Goal: Task Accomplishment & Management: Complete application form

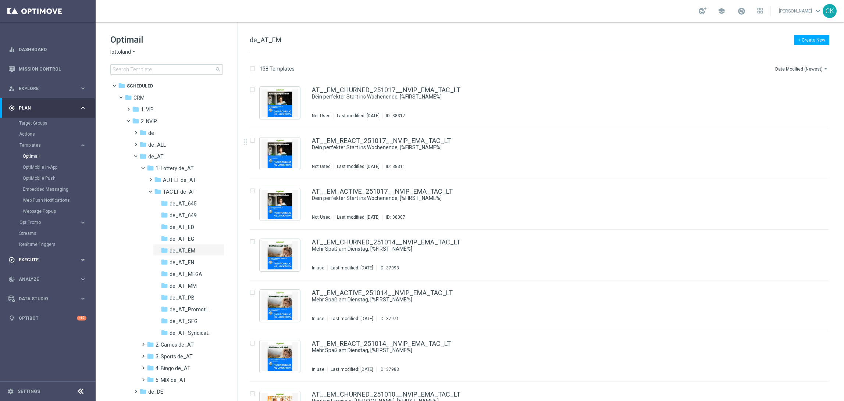
click at [26, 260] on span "Execute" at bounding box center [49, 260] width 61 height 4
click at [33, 143] on link "Campaign Builder" at bounding box center [47, 143] width 57 height 6
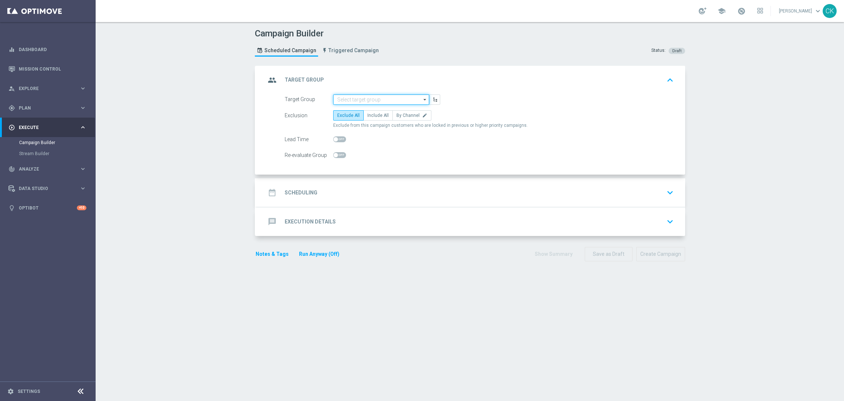
click at [361, 96] on input at bounding box center [381, 100] width 96 height 10
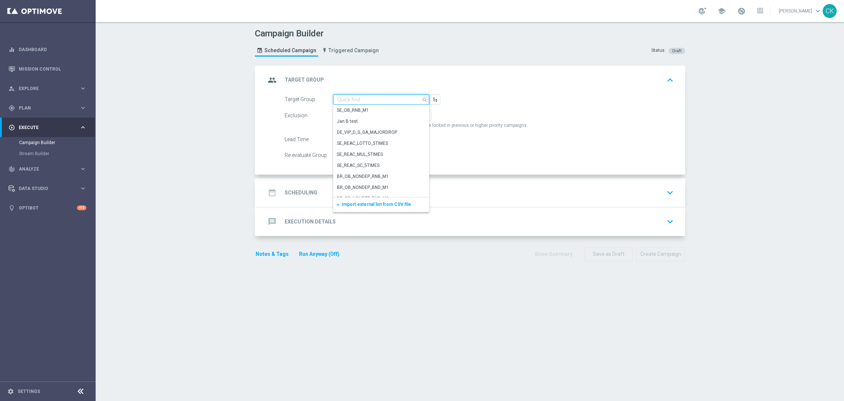
paste input "de_all_TGT_NVIP_EM_TAC_MIX__ACTIVE_ALL_HIGHJACKPOT"
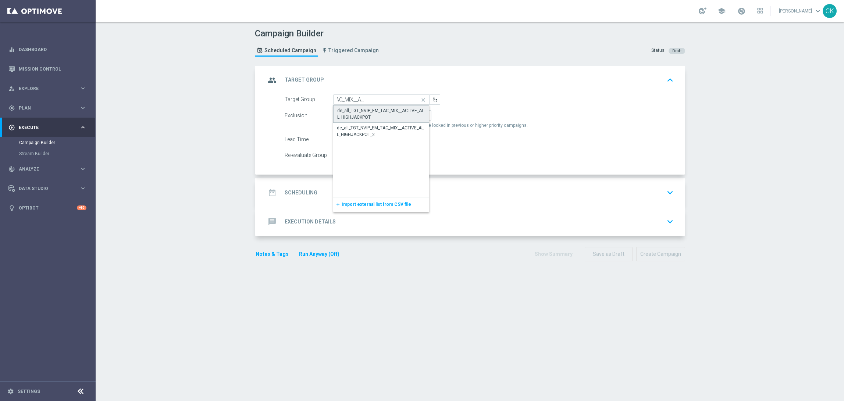
click at [366, 113] on div "de_all_TGT_NVIP_EM_TAC_MIX__ACTIVE_ALL_HIGHJACKPOT" at bounding box center [381, 113] width 88 height 13
type input "de_all_TGT_NVIP_EM_TAC_MIX__ACTIVE_ALL_HIGHJACKPOT"
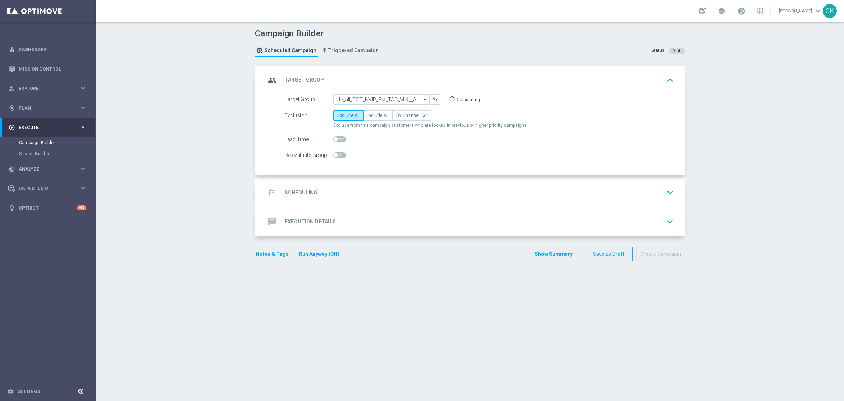
click at [368, 113] on span "Include All" at bounding box center [378, 115] width 21 height 5
click at [368, 114] on input "Include All" at bounding box center [370, 116] width 5 height 5
radio input "true"
click at [335, 139] on span at bounding box center [339, 140] width 13 height 6
click at [335, 139] on input "checkbox" at bounding box center [339, 140] width 13 height 6
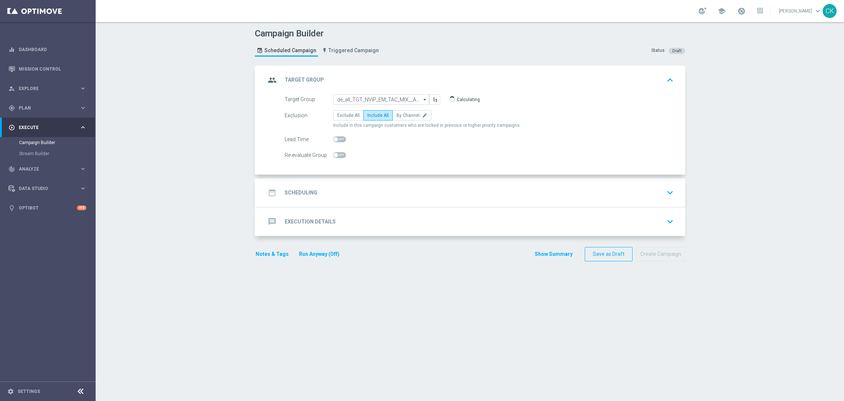
checkbox input "true"
click at [295, 191] on h2 "Scheduling" at bounding box center [301, 192] width 33 height 7
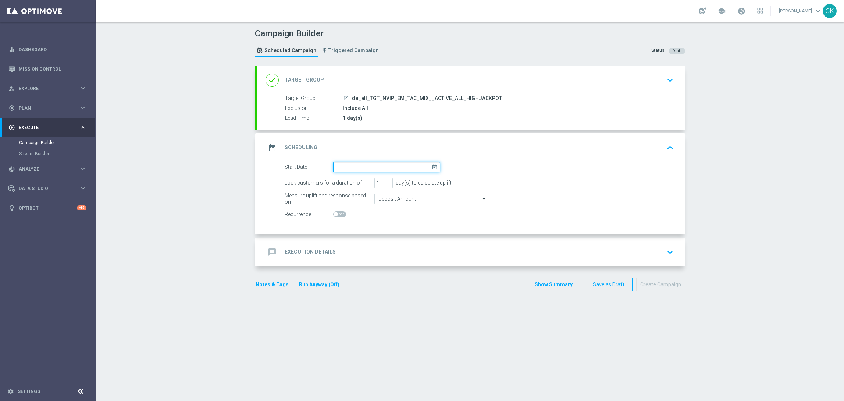
click at [356, 164] on input at bounding box center [386, 167] width 107 height 10
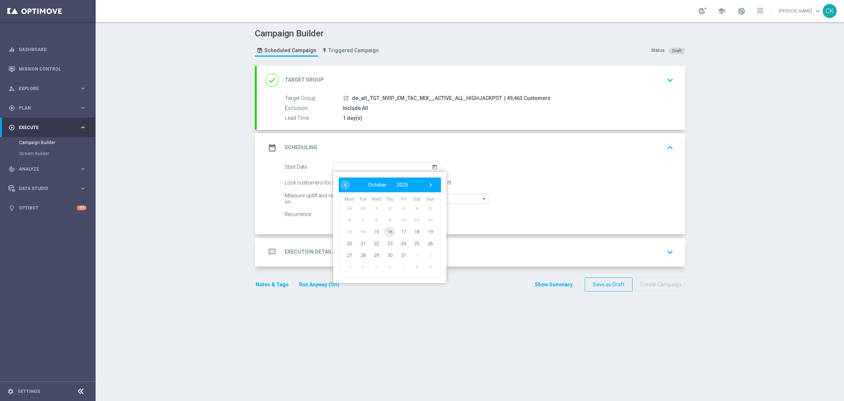
click at [387, 230] on span "16" at bounding box center [390, 232] width 12 height 12
type input "16 Oct 2025"
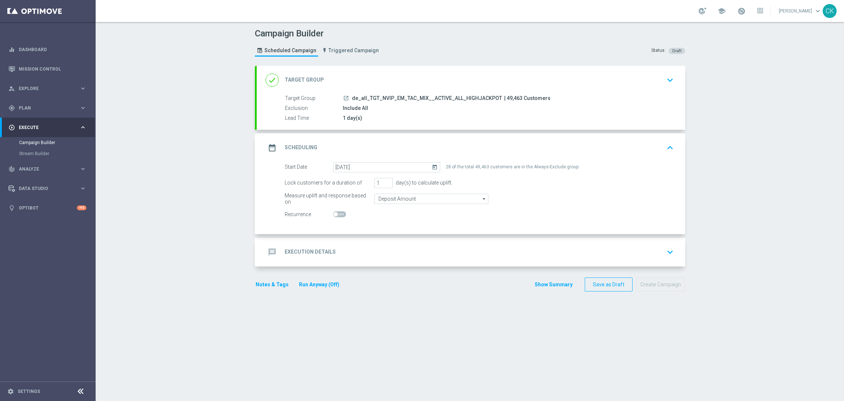
click at [306, 251] on h2 "Execution Details" at bounding box center [310, 252] width 51 height 7
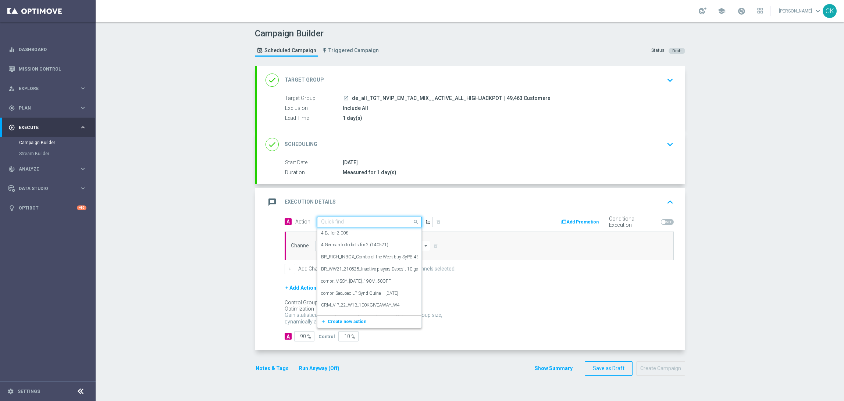
click at [346, 222] on input "text" at bounding box center [362, 222] width 82 height 6
paste input "9 lines ED for 19,90€"
type input "9 lines ED for 19,90€"
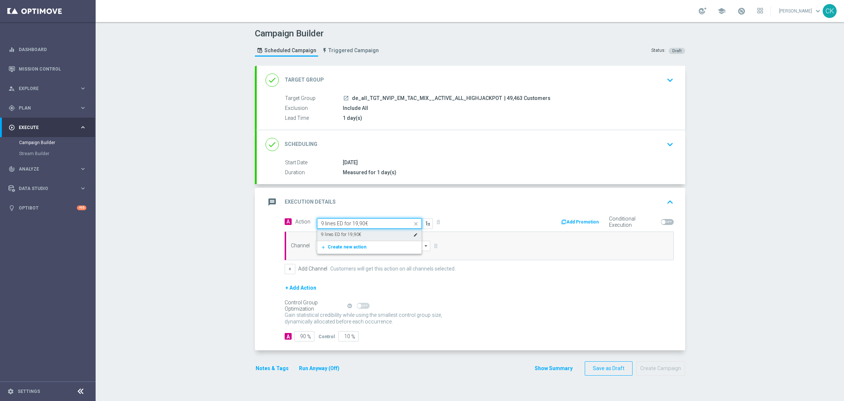
click at [349, 232] on label "9 lines ED for 19,90€" at bounding box center [341, 235] width 40 height 6
click at [334, 244] on input at bounding box center [373, 246] width 116 height 10
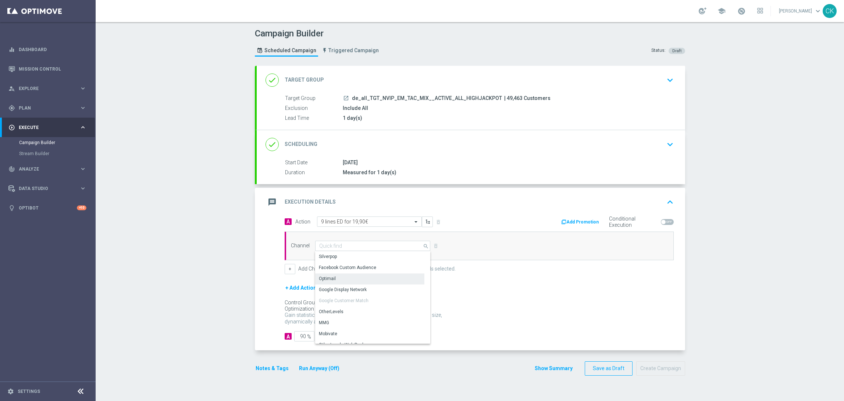
click at [333, 276] on div "Optimail" at bounding box center [369, 279] width 109 height 10
type input "Optimail"
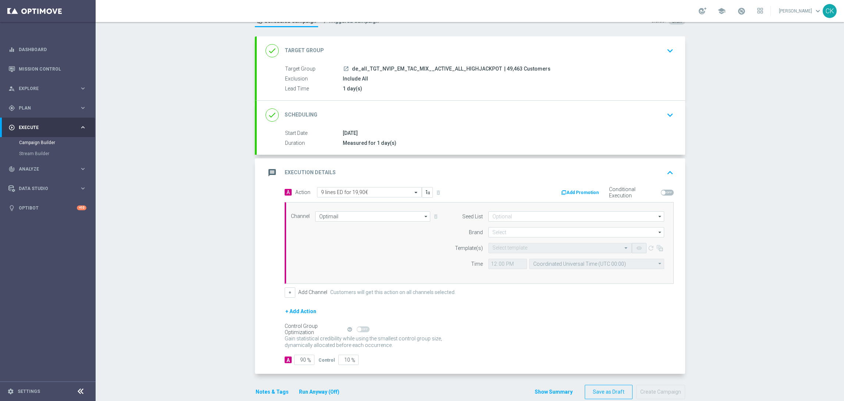
scroll to position [43, 0]
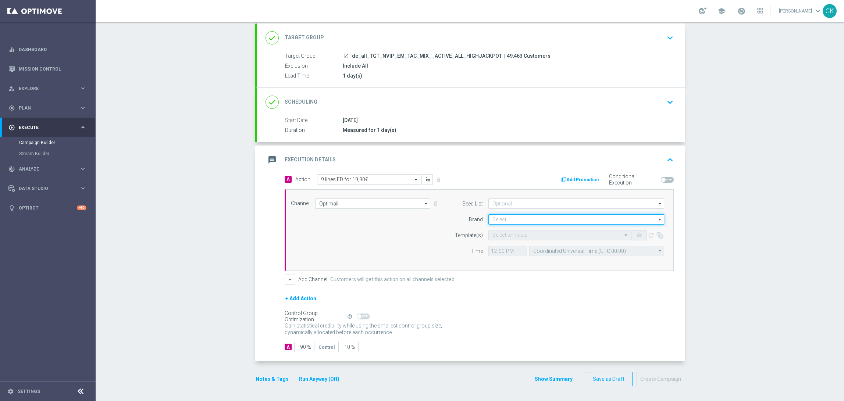
click at [511, 220] on input at bounding box center [577, 220] width 176 height 10
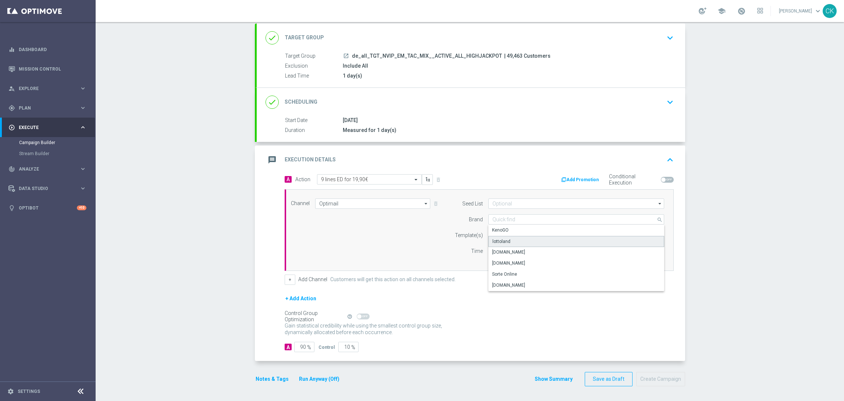
click at [502, 241] on div "lottoland" at bounding box center [502, 241] width 18 height 7
type input "lottoland"
click at [503, 236] on input "text" at bounding box center [553, 236] width 121 height 6
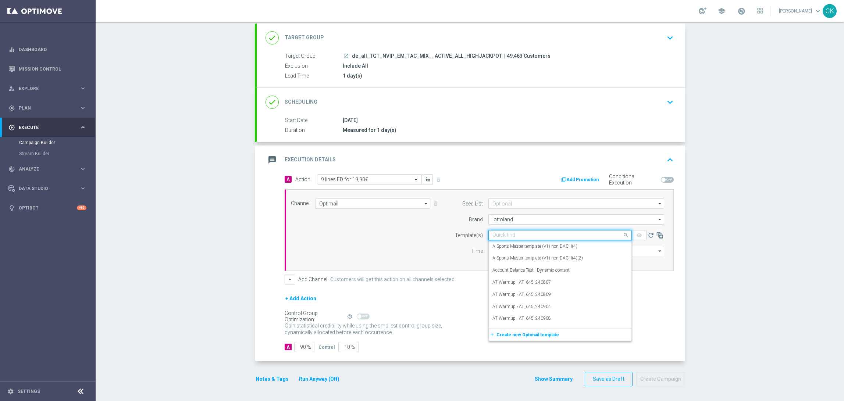
paste input "DE_ALL__ED_251016__NVIP_EMA_TAC_LT"
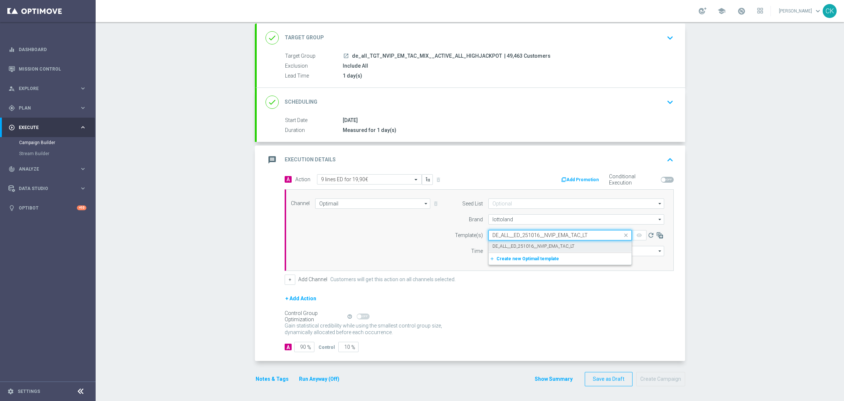
click at [504, 244] on label "DE_ALL__ED_251016__NVIP_EMA_TAC_LT" at bounding box center [534, 247] width 82 height 6
type input "DE_ALL__ED_251016__NVIP_EMA_TAC_LT"
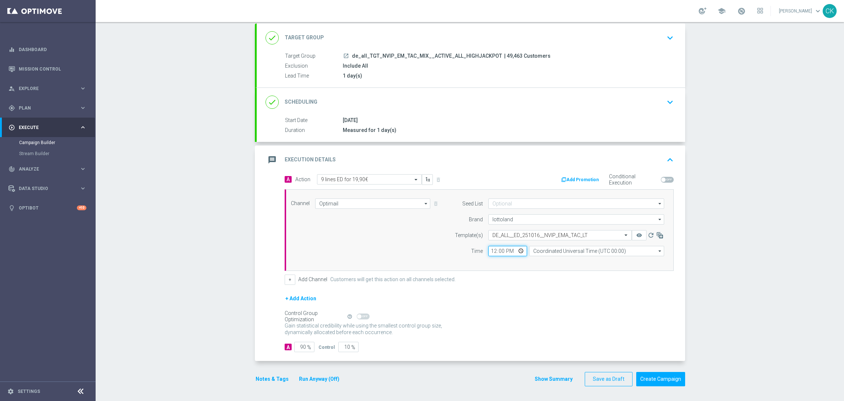
click at [489, 251] on input "12:00" at bounding box center [508, 251] width 39 height 10
type input "06:00"
click at [568, 251] on input "Coordinated Universal Time (UTC 00:00)" at bounding box center [596, 251] width 135 height 10
click at [574, 264] on div "Central European Time (Berlin) (UTC +02:00)" at bounding box center [593, 262] width 120 height 7
type input "Central European Time (Berlin) (UTC +02:00)"
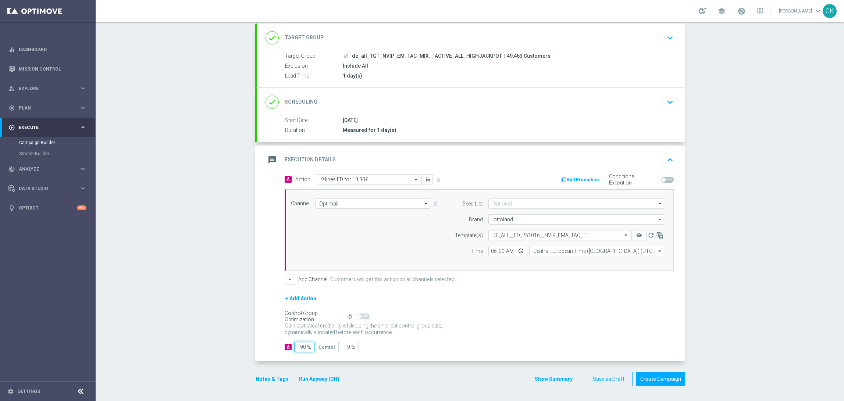
click at [302, 346] on input "90" at bounding box center [304, 347] width 20 height 10
type input "9"
type input "91"
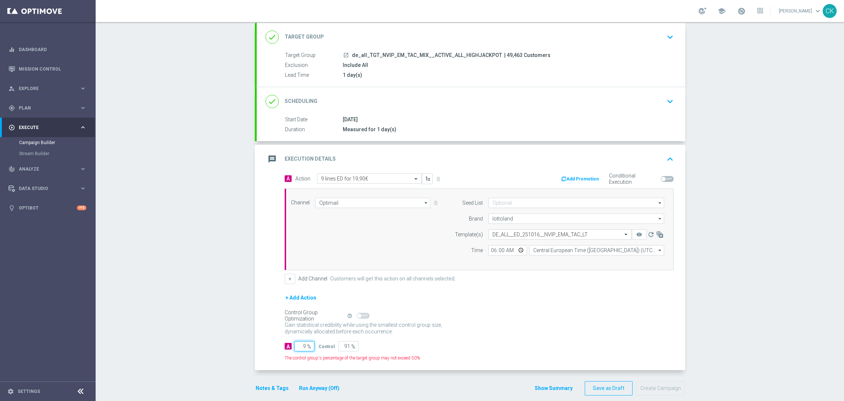
type input "98"
type input "2"
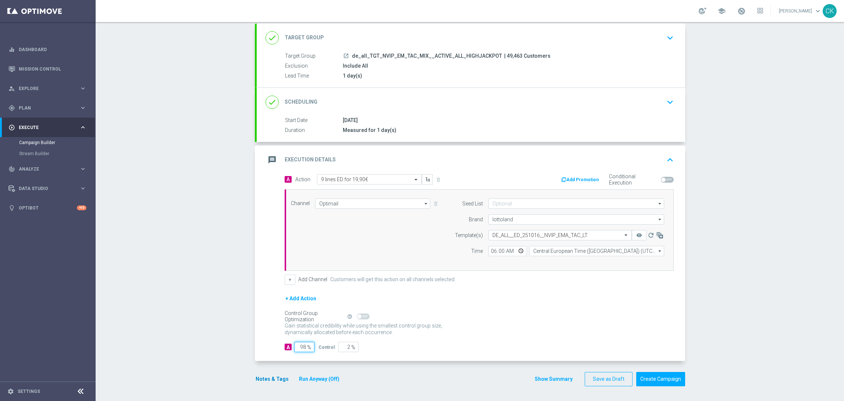
type input "98"
click at [270, 379] on button "Notes & Tags" at bounding box center [272, 379] width 35 height 9
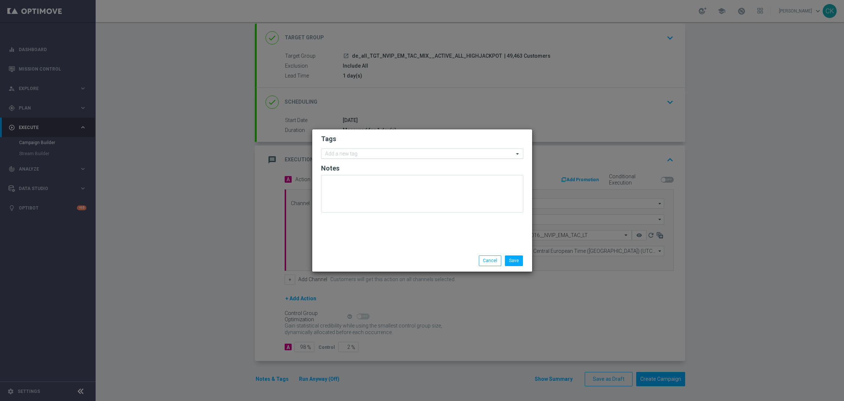
click at [357, 154] on input "text" at bounding box center [419, 154] width 189 height 6
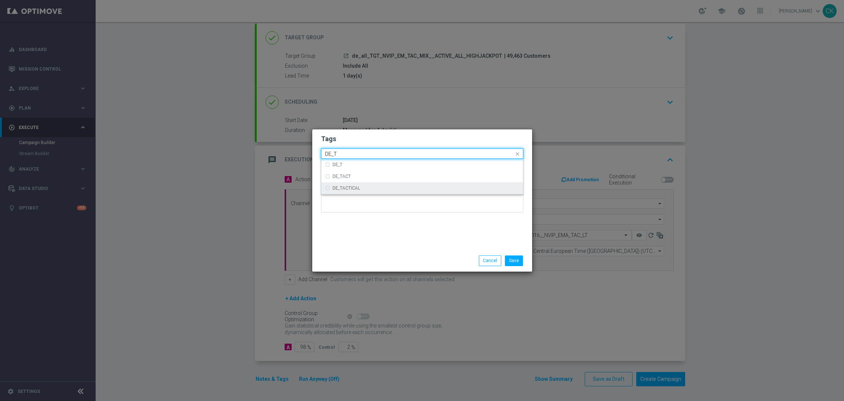
click at [361, 188] on div "DE_TACTICAL" at bounding box center [426, 188] width 187 height 4
type input "DE_T"
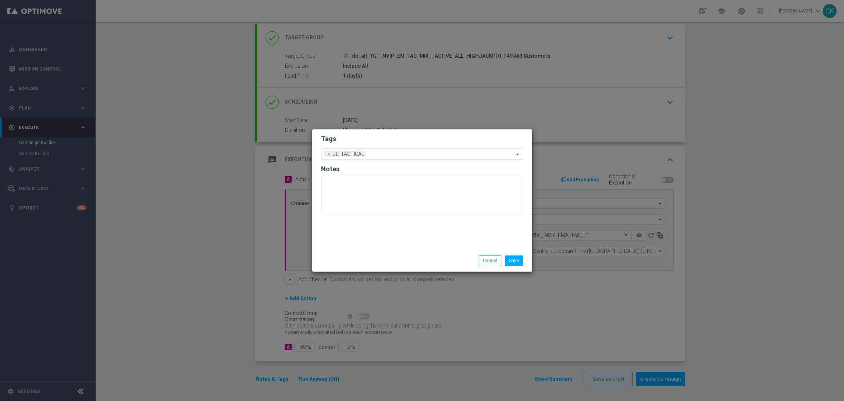
click at [361, 231] on div "Tags Add a new tag × DE_TACTICAL Notes" at bounding box center [422, 190] width 220 height 121
click at [514, 258] on button "Save" at bounding box center [514, 261] width 18 height 10
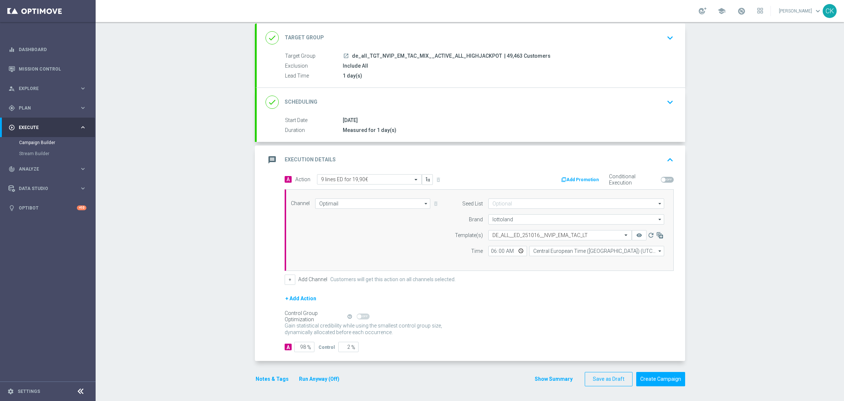
click at [259, 381] on button "Notes & Tags" at bounding box center [272, 379] width 35 height 9
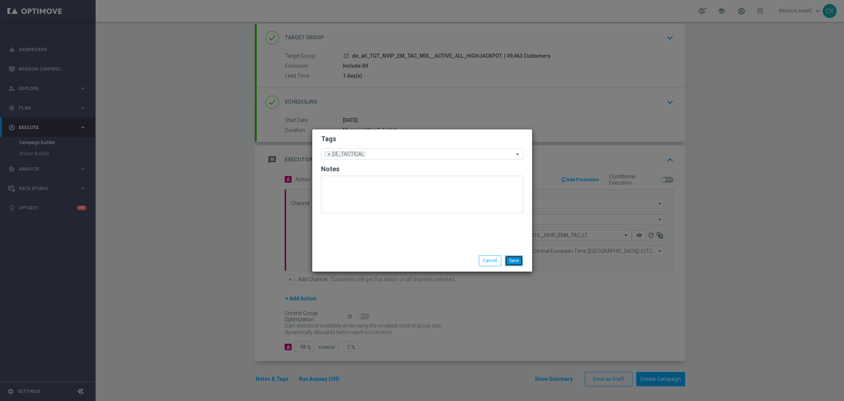
click at [511, 262] on button "Save" at bounding box center [514, 261] width 18 height 10
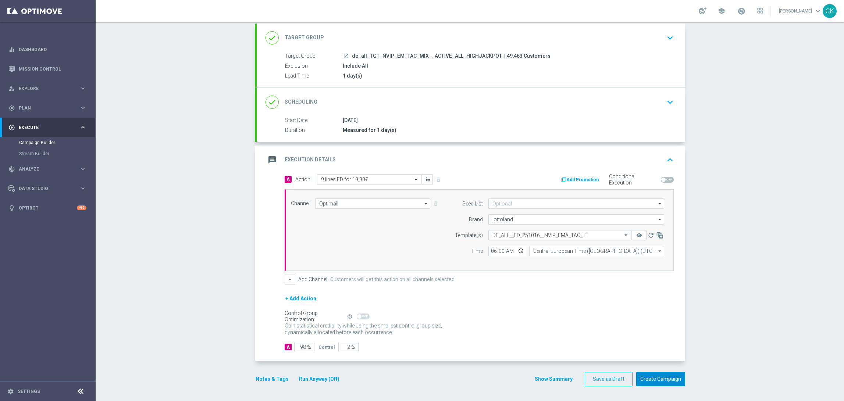
click at [657, 379] on button "Create Campaign" at bounding box center [661, 379] width 49 height 14
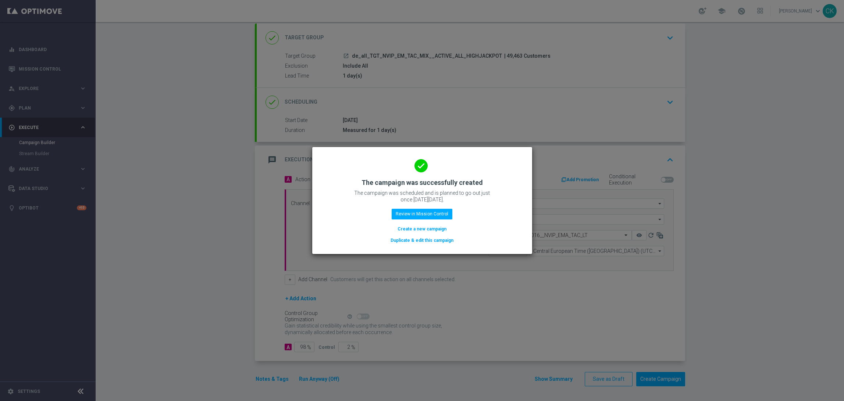
click at [424, 231] on button "Create a new campaign" at bounding box center [422, 229] width 50 height 8
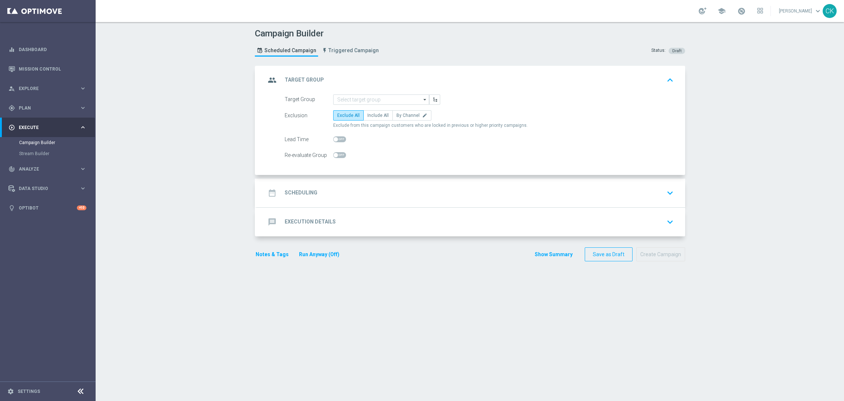
scroll to position [0, 0]
click at [361, 99] on input at bounding box center [381, 100] width 96 height 10
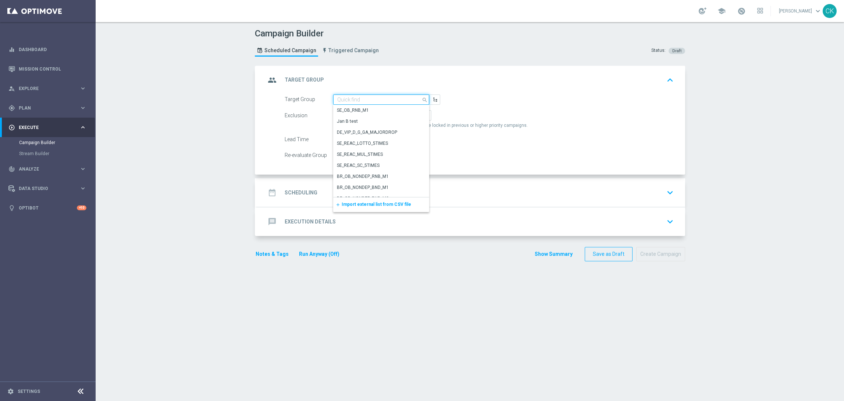
paste input "de_all_TGT_NVIP_EM_TAC_MIX__REACTIVATED_HIGHJACKPOT"
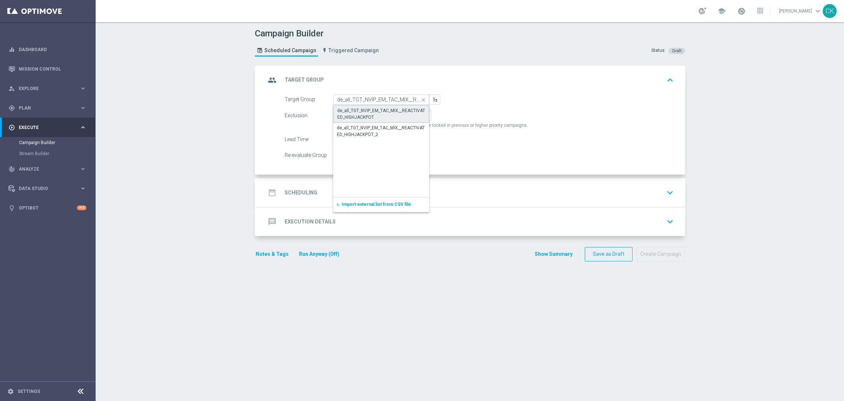
click at [363, 109] on div "de_all_TGT_NVIP_EM_TAC_MIX__REACTIVATED_HIGHJACKPOT" at bounding box center [381, 113] width 88 height 13
type input "de_all_TGT_NVIP_EM_TAC_MIX__REACTIVATED_HIGHJACKPOT"
click at [372, 116] on span "Include All" at bounding box center [378, 115] width 21 height 5
click at [372, 116] on input "Include All" at bounding box center [370, 116] width 5 height 5
radio input "true"
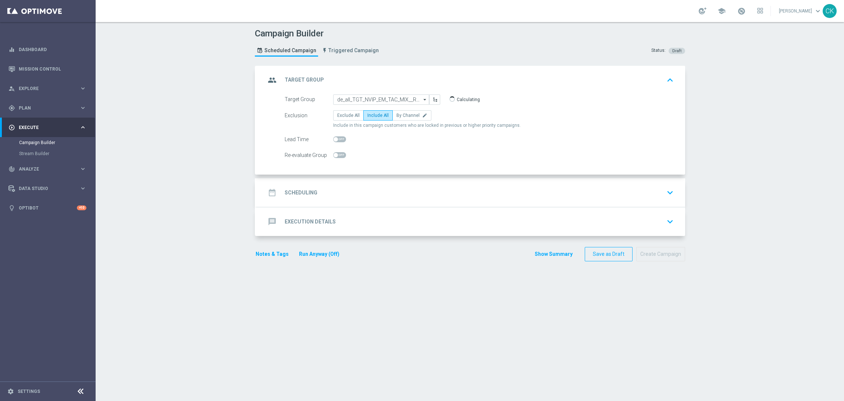
click at [333, 137] on label at bounding box center [339, 140] width 13 height 6
click at [334, 137] on span at bounding box center [336, 139] width 4 height 4
click at [333, 137] on input "checkbox" at bounding box center [339, 140] width 13 height 6
checkbox input "true"
click at [301, 194] on h2 "Scheduling" at bounding box center [301, 192] width 33 height 7
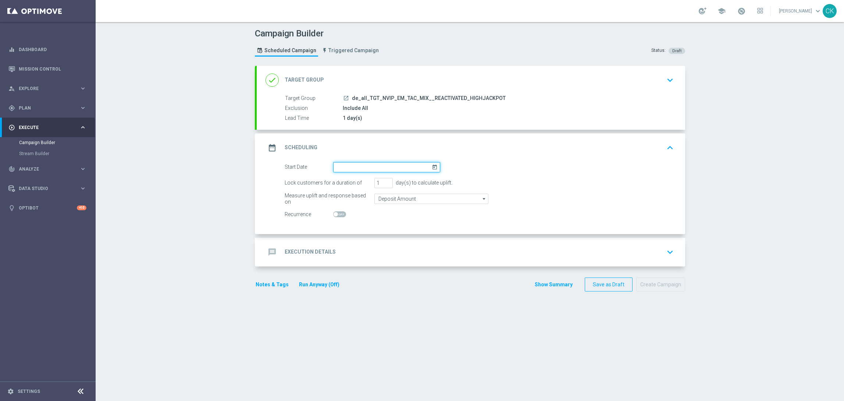
click at [354, 168] on input at bounding box center [386, 167] width 107 height 10
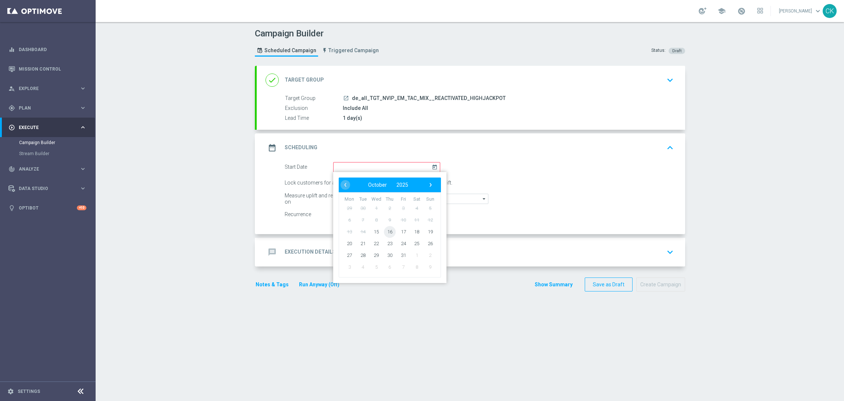
click at [387, 228] on span "16" at bounding box center [390, 232] width 12 height 12
type input "16 Oct 2025"
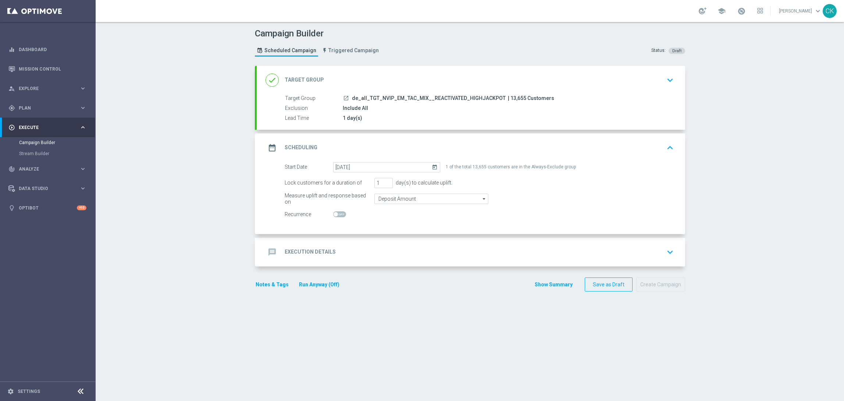
click at [298, 248] on div "message Execution Details" at bounding box center [301, 252] width 70 height 13
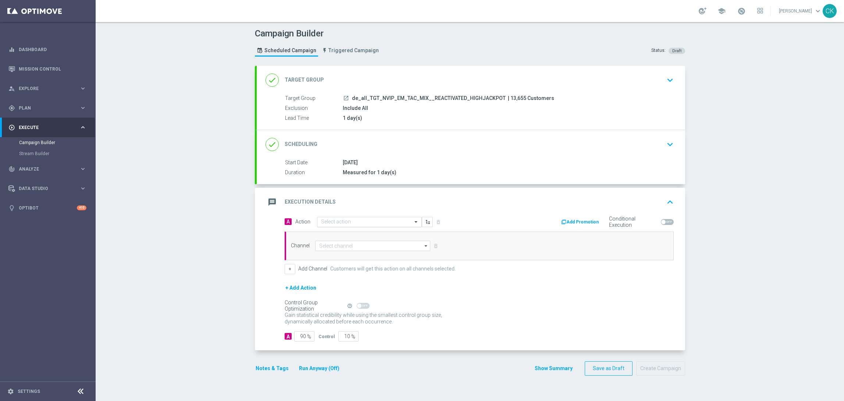
click at [351, 220] on input "text" at bounding box center [362, 222] width 82 height 6
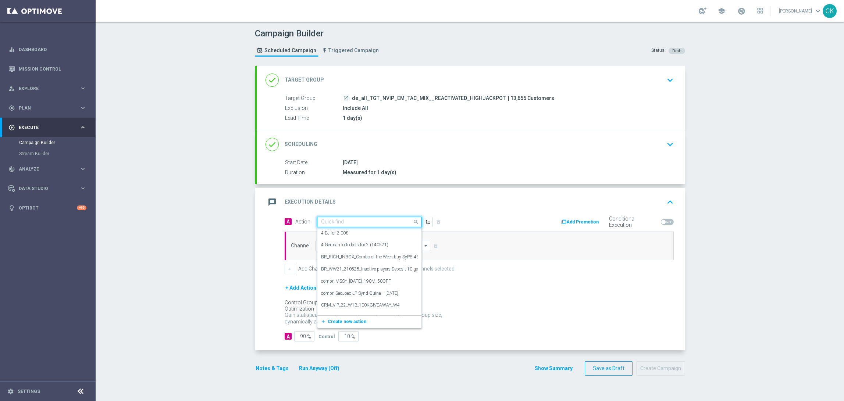
paste input "9 lines ED for 19,90€"
type input "9 lines ED for 19,90€"
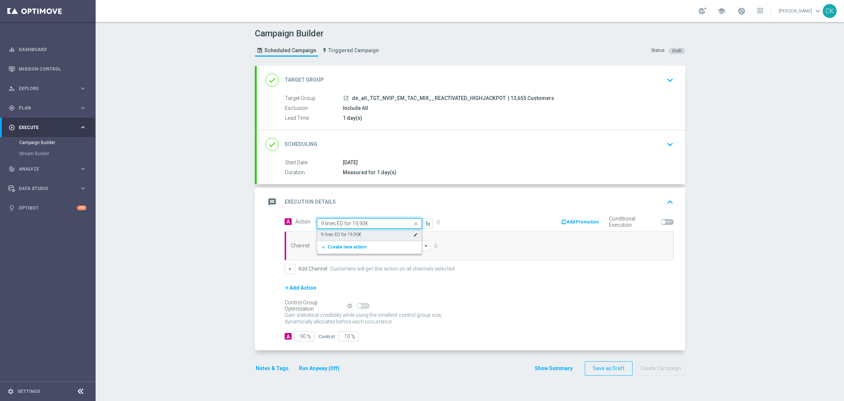
click at [351, 232] on label "9 lines ED for 19,90€" at bounding box center [341, 235] width 40 height 6
click at [348, 244] on input at bounding box center [373, 246] width 116 height 10
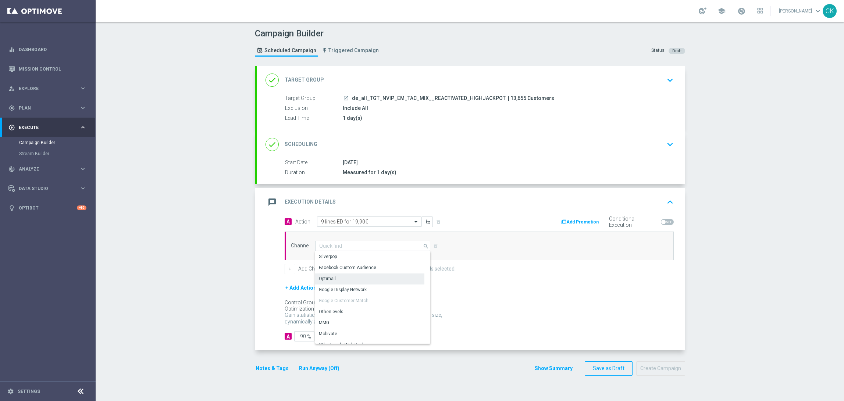
click at [346, 276] on div "Optimail" at bounding box center [369, 279] width 109 height 10
type input "Optimail"
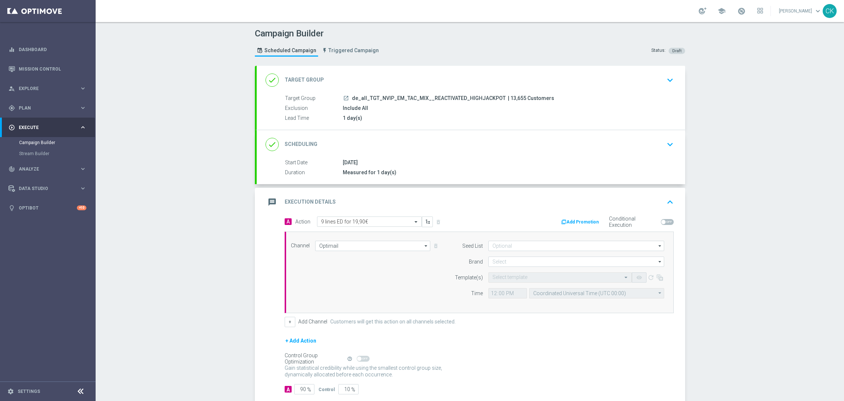
scroll to position [43, 0]
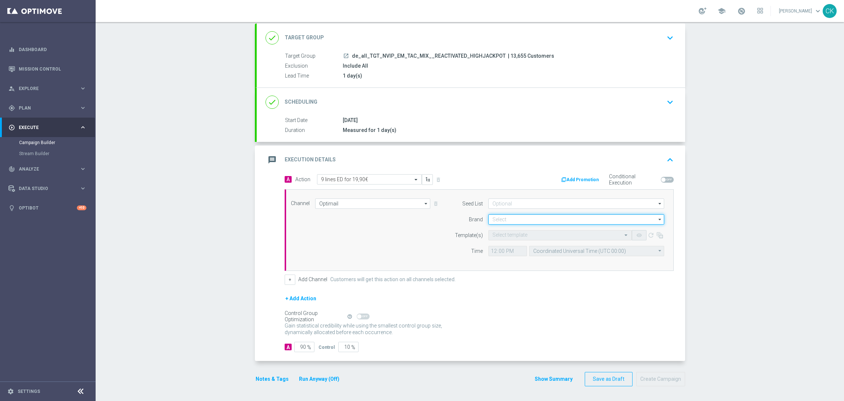
click at [534, 217] on input at bounding box center [577, 220] width 176 height 10
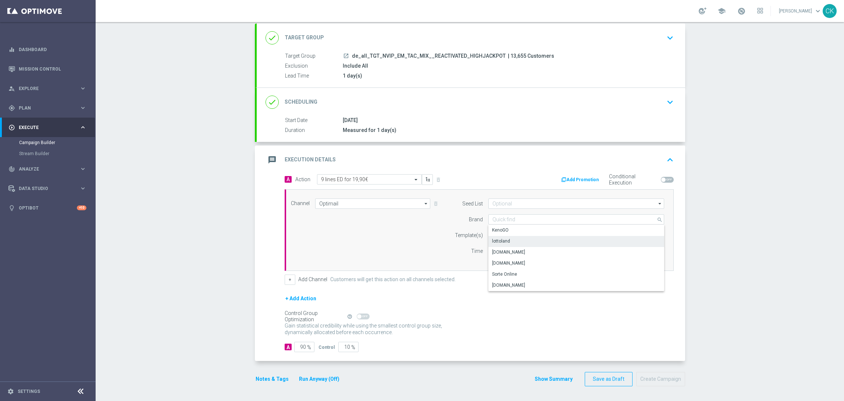
click at [502, 240] on div "lottoland" at bounding box center [501, 241] width 18 height 7
type input "lottoland"
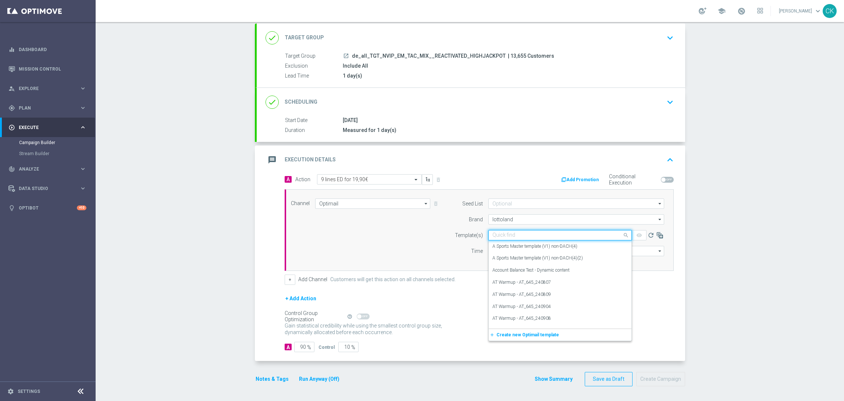
click at [502, 237] on input "text" at bounding box center [553, 236] width 121 height 6
paste input "DE_ALL__ED_251016__NVIP_EMA_TAC_LT"
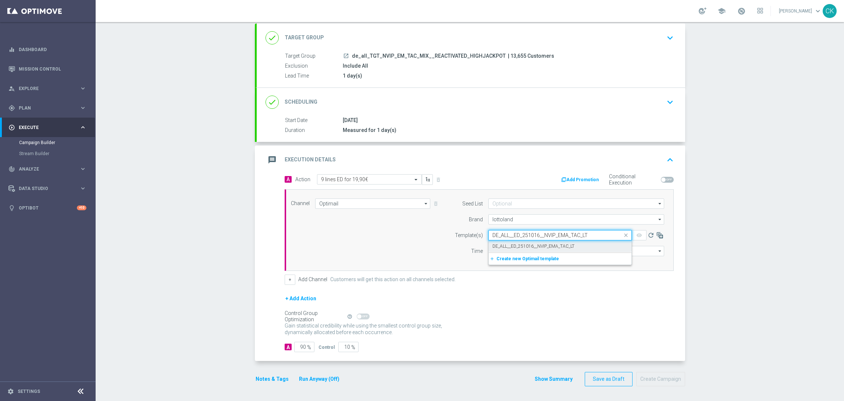
click at [500, 244] on label "DE_ALL__ED_251016__NVIP_EMA_TAC_LT" at bounding box center [534, 247] width 82 height 6
type input "DE_ALL__ED_251016__NVIP_EMA_TAC_LT"
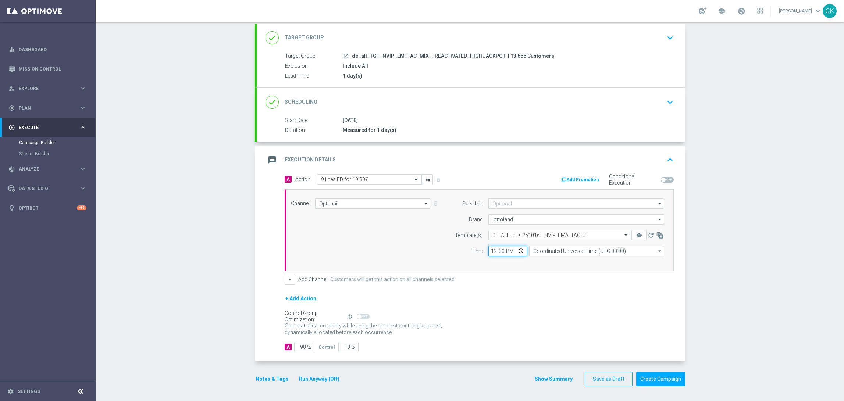
click at [490, 249] on input "12:00" at bounding box center [508, 251] width 39 height 10
type input "06:00"
click at [558, 249] on input "Coordinated Universal Time (UTC 00:00)" at bounding box center [596, 251] width 135 height 10
click at [554, 261] on div "Central European Time (Berlin) (UTC +02:00)" at bounding box center [593, 262] width 120 height 7
type input "Central European Time (Berlin) (UTC +02:00)"
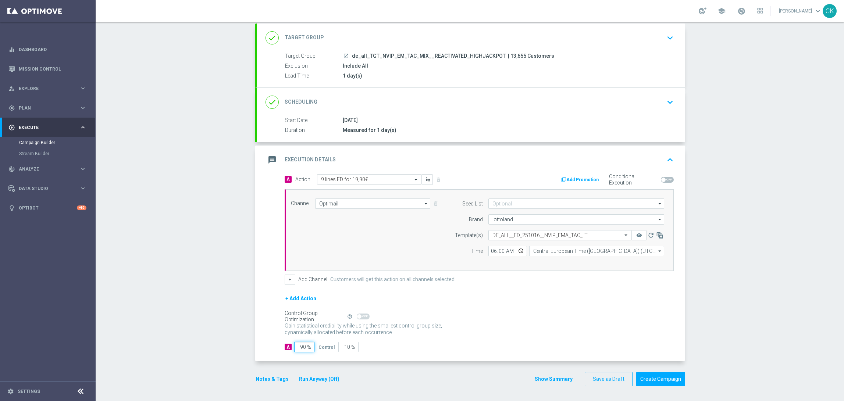
click at [302, 347] on input "90" at bounding box center [304, 347] width 20 height 10
type input "9"
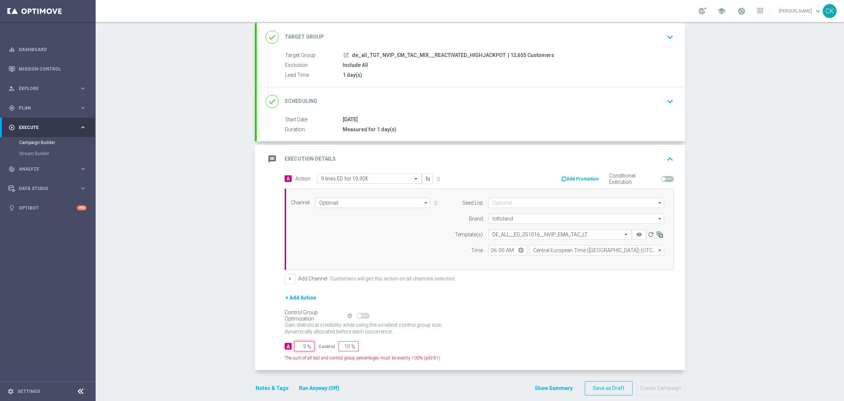
type input "91"
type input "98"
type input "2"
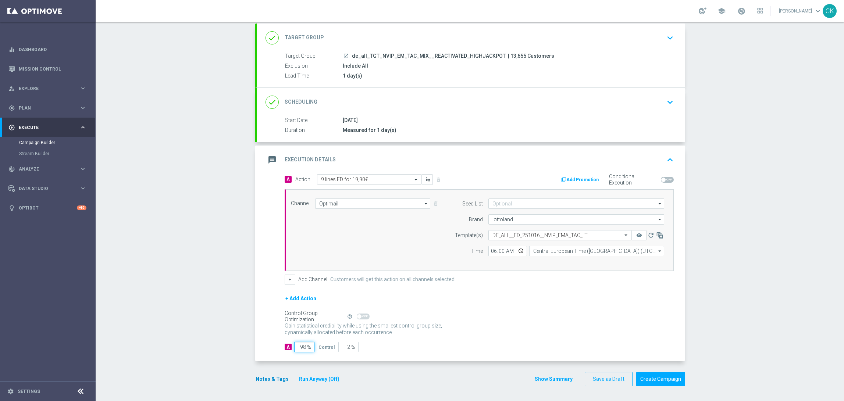
type input "98"
click at [268, 377] on button "Notes & Tags" at bounding box center [272, 379] width 35 height 9
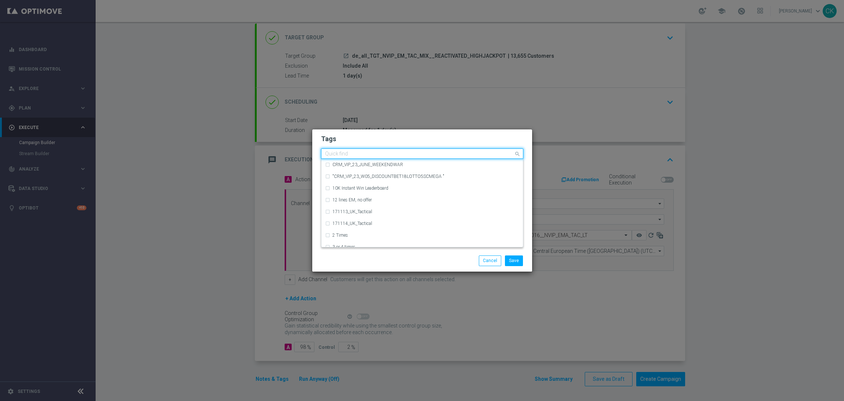
click at [356, 153] on input "text" at bounding box center [419, 154] width 189 height 6
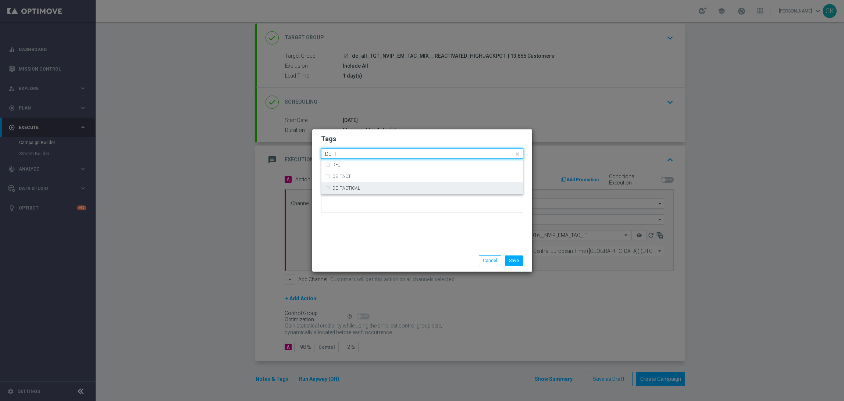
click at [354, 189] on label "DE_TACTICAL" at bounding box center [347, 188] width 28 height 4
type input "DE_T"
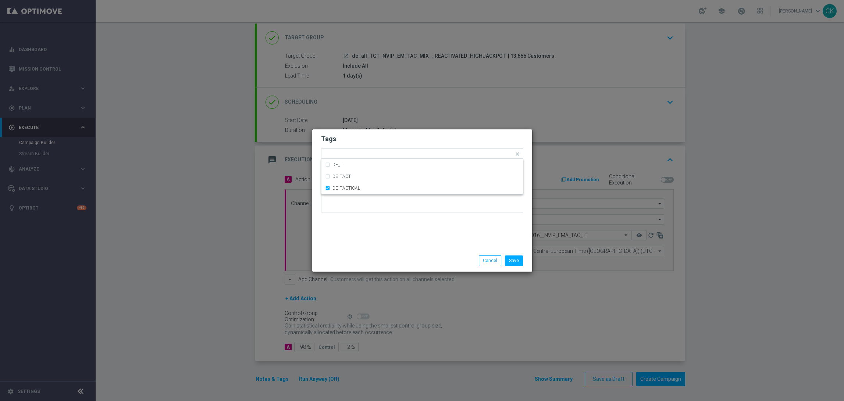
click at [356, 254] on div "Save Cancel" at bounding box center [422, 260] width 220 height 21
click at [522, 260] on button "Save" at bounding box center [514, 261] width 18 height 10
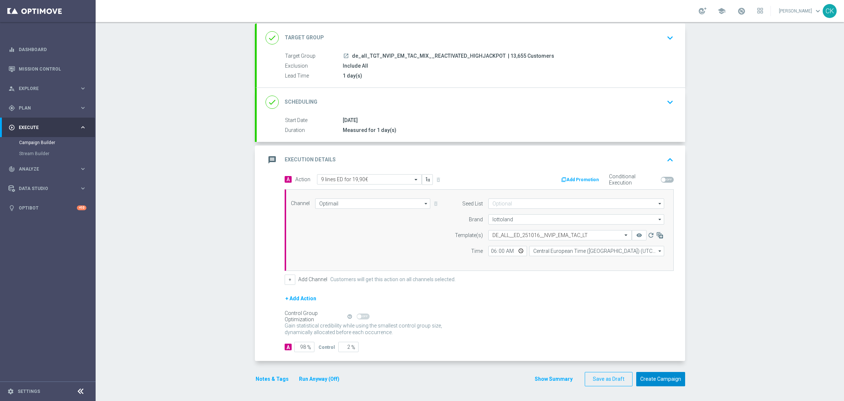
click at [652, 377] on button "Create Campaign" at bounding box center [661, 379] width 49 height 14
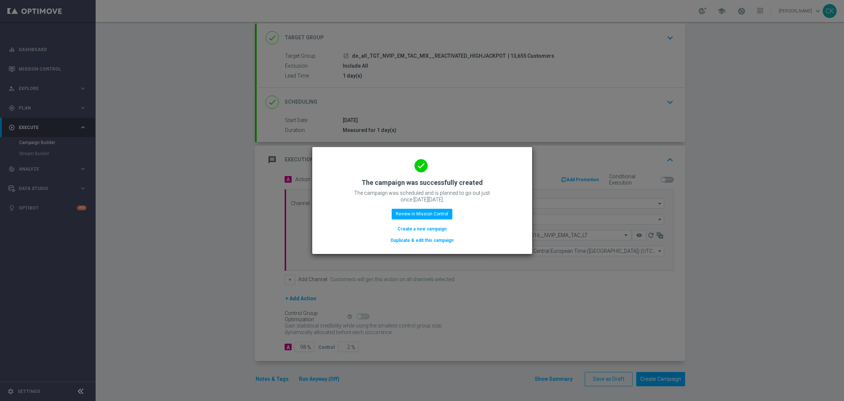
click at [406, 227] on button "Create a new campaign" at bounding box center [422, 229] width 50 height 8
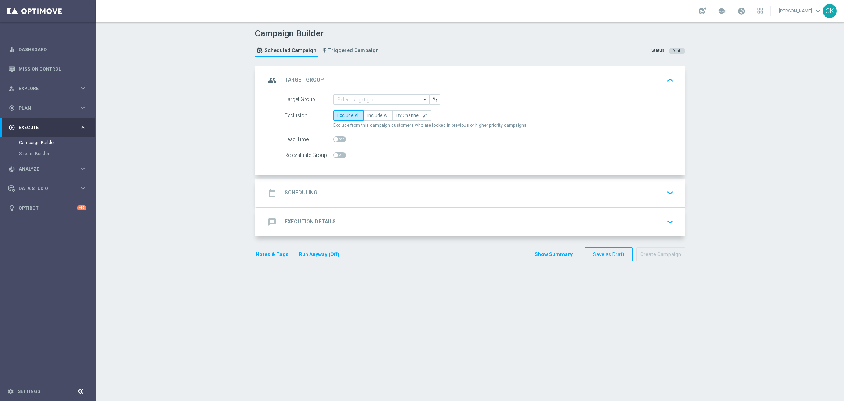
scroll to position [0, 0]
click at [384, 100] on input at bounding box center [381, 100] width 96 height 10
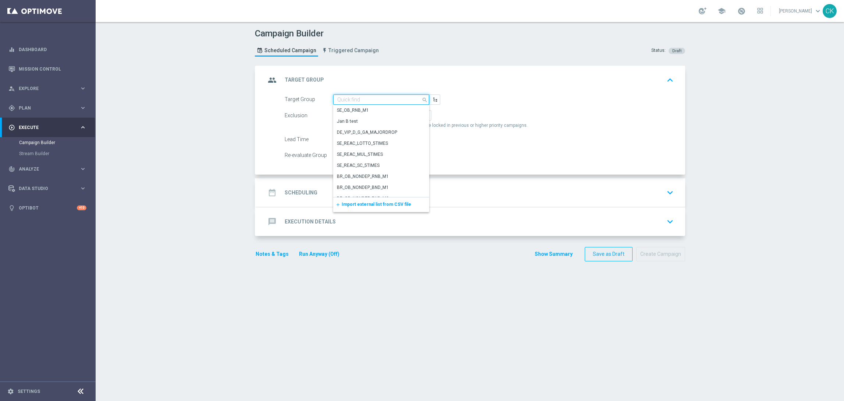
paste input "de_all_TGT_NVIP_EM_TAC_MIX__CHURNED_HIGHJACKPOT"
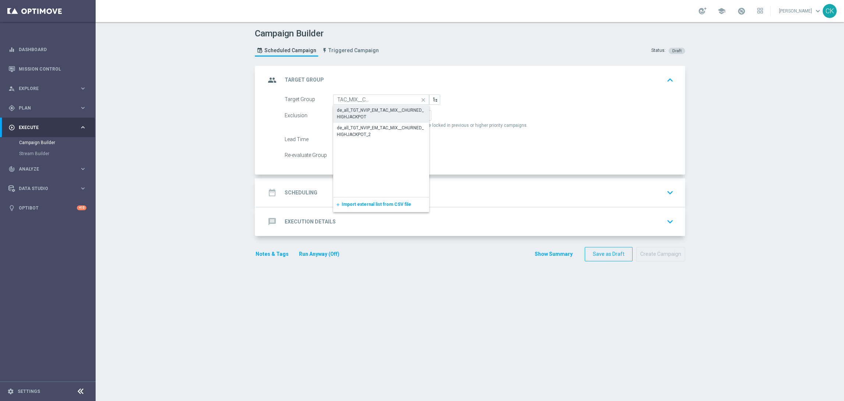
click at [379, 110] on div "de_all_TGT_NVIP_EM_TAC_MIX__CHURNED_HIGHJACKPOT" at bounding box center [381, 113] width 89 height 13
type input "de_all_TGT_NVIP_EM_TAC_MIX__CHURNED_HIGHJACKPOT"
click at [376, 115] on span "Include All" at bounding box center [378, 115] width 21 height 5
click at [372, 115] on input "Include All" at bounding box center [370, 116] width 5 height 5
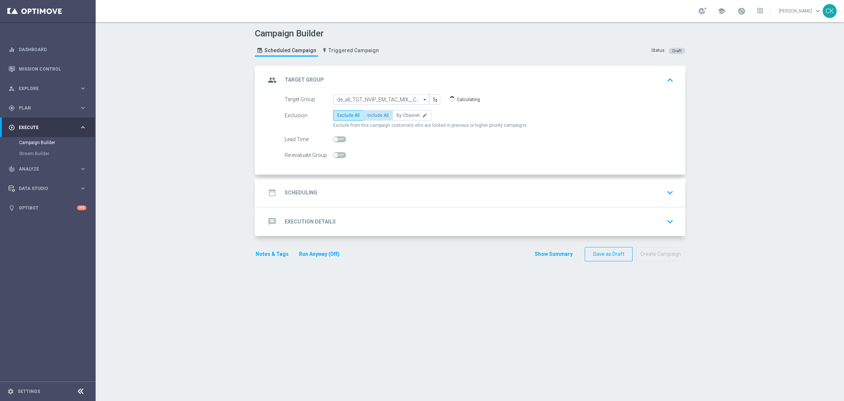
radio input "true"
click at [334, 142] on span at bounding box center [339, 140] width 13 height 6
click at [334, 142] on input "checkbox" at bounding box center [339, 140] width 13 height 6
checkbox input "true"
click at [306, 191] on h2 "Scheduling" at bounding box center [301, 192] width 33 height 7
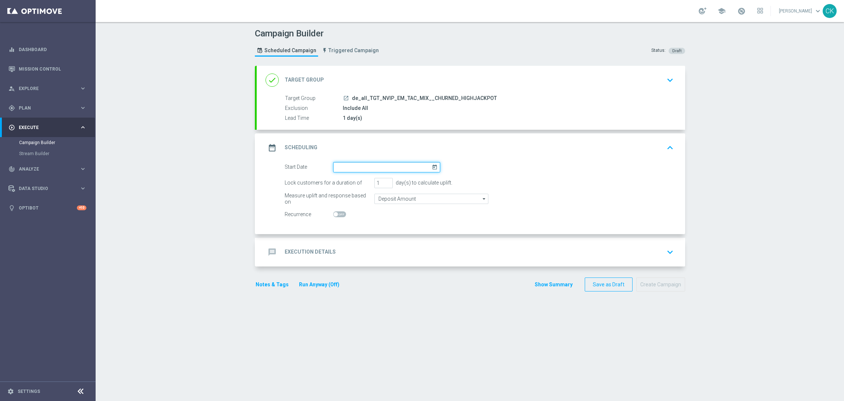
click at [346, 168] on input at bounding box center [386, 167] width 107 height 10
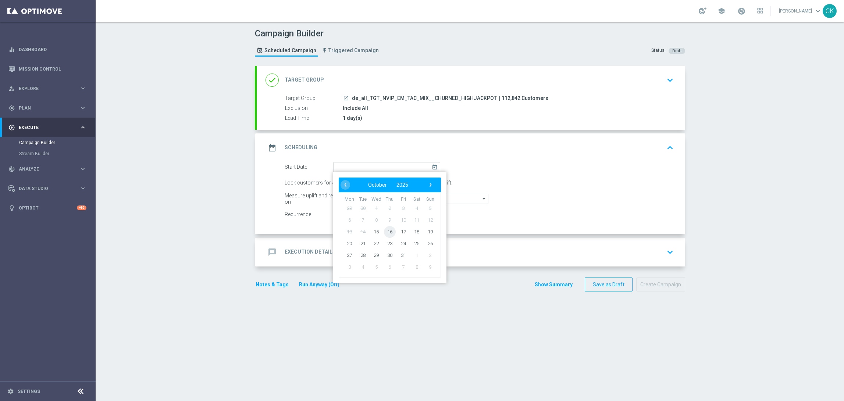
click at [389, 230] on span "16" at bounding box center [390, 232] width 12 height 12
type input "16 Oct 2025"
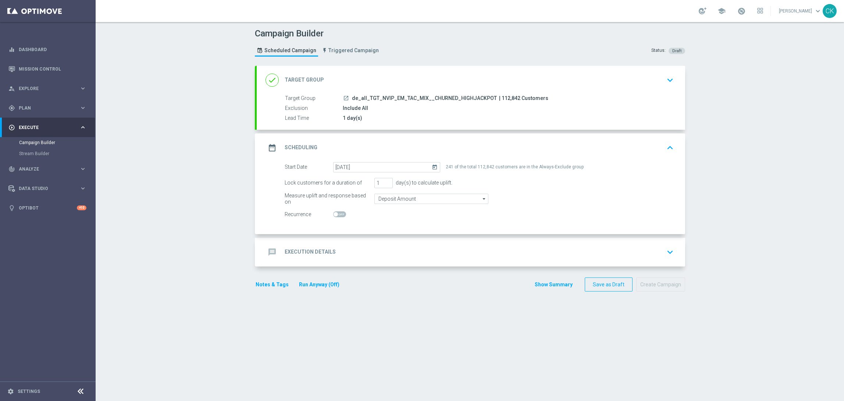
click at [295, 250] on h2 "Execution Details" at bounding box center [310, 252] width 51 height 7
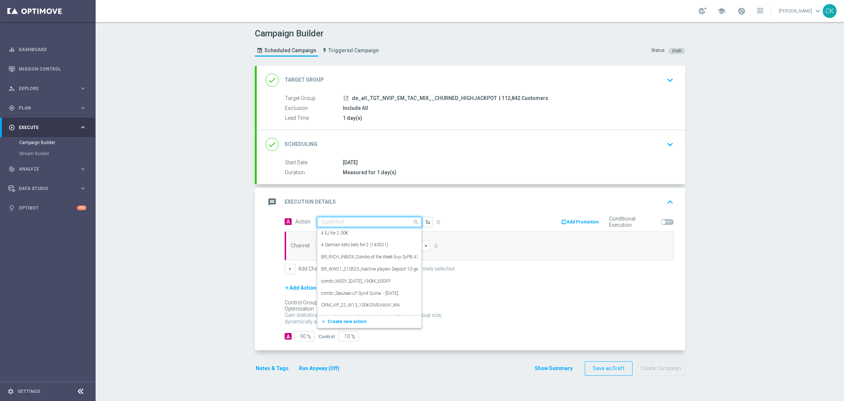
click at [361, 219] on div "Quick find" at bounding box center [365, 222] width 95 height 6
paste input "9 lines ED for 19,90€"
type input "9 lines ED for 19,90€"
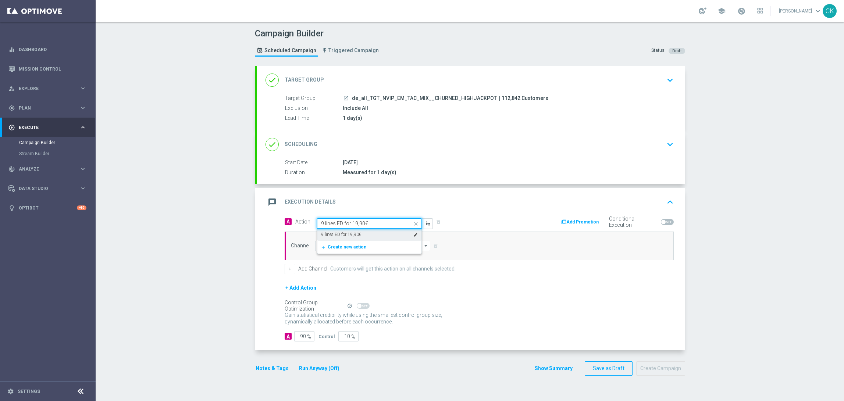
click at [359, 231] on div "9 lines ED for 19,90€ edit" at bounding box center [369, 235] width 97 height 12
click at [353, 242] on input at bounding box center [373, 246] width 116 height 10
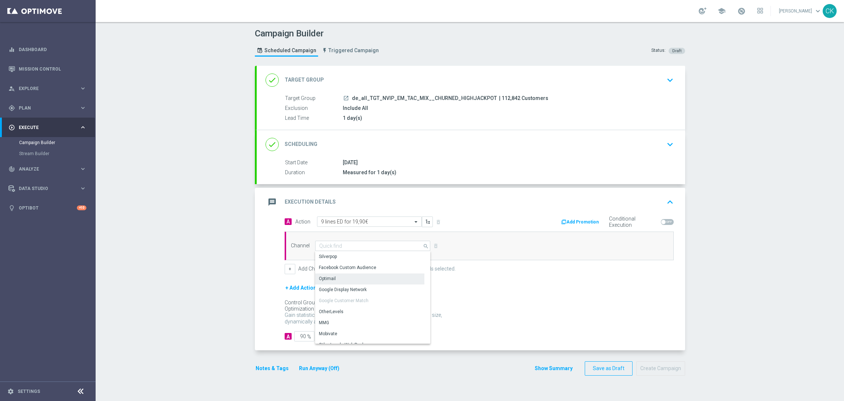
click at [350, 279] on div "Optimail" at bounding box center [369, 279] width 109 height 10
type input "Optimail"
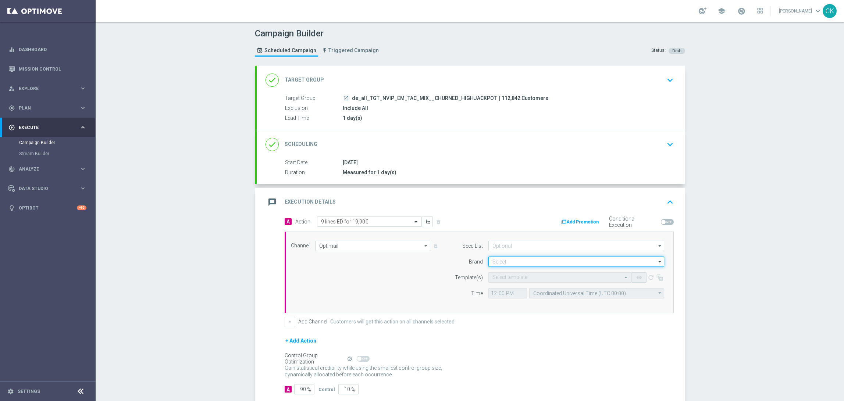
click at [501, 264] on input at bounding box center [577, 262] width 176 height 10
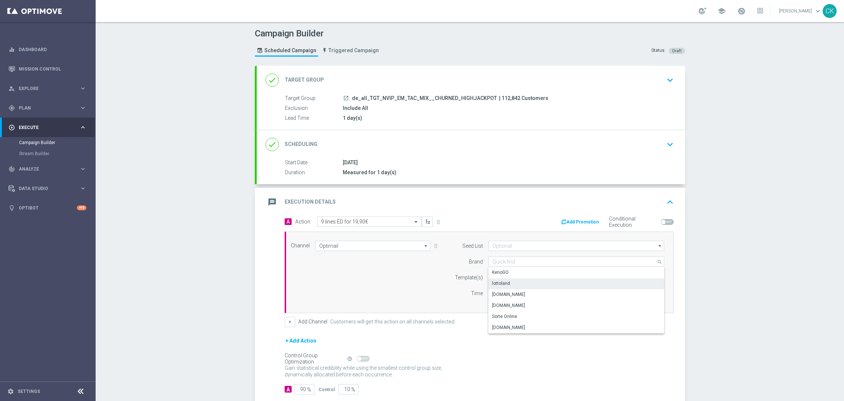
click at [503, 284] on div "lottoland" at bounding box center [501, 283] width 18 height 7
type input "lottoland"
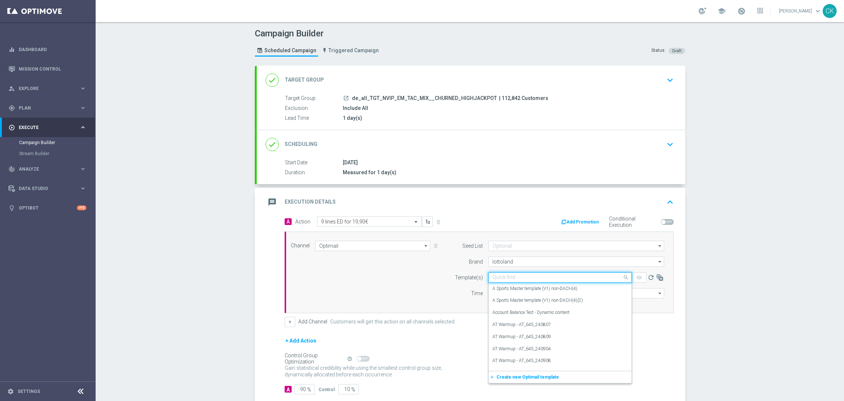
click at [504, 275] on input "text" at bounding box center [553, 278] width 121 height 6
paste input "DE_ALL__ED_251016__NVIP_EMA_TAC_LT"
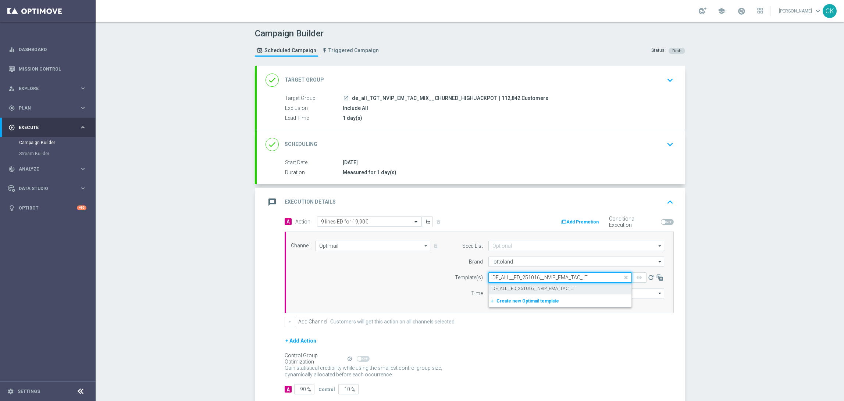
click at [500, 288] on label "DE_ALL__ED_251016__NVIP_EMA_TAC_LT" at bounding box center [534, 289] width 82 height 6
type input "DE_ALL__ED_251016__NVIP_EMA_TAC_LT"
click at [490, 293] on input "12:00" at bounding box center [508, 293] width 39 height 10
type input "06:00"
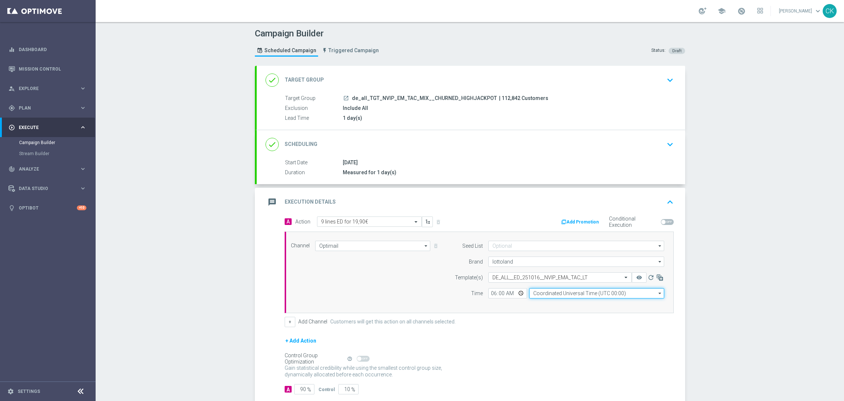
click at [568, 294] on input "Coordinated Universal Time (UTC 00:00)" at bounding box center [596, 293] width 135 height 10
click at [565, 304] on div "Central European Time (Berlin) (UTC +02:00)" at bounding box center [593, 304] width 120 height 7
type input "Central European Time (Berlin) (UTC +02:00)"
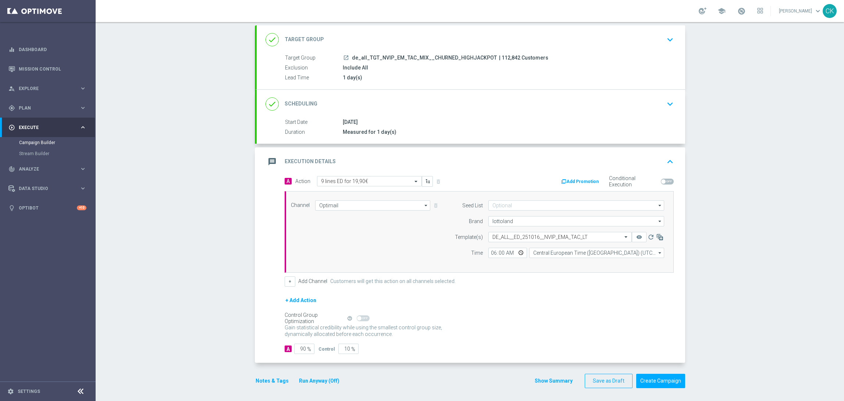
scroll to position [43, 0]
click at [302, 346] on input "90" at bounding box center [304, 347] width 20 height 10
type input "9"
type input "91"
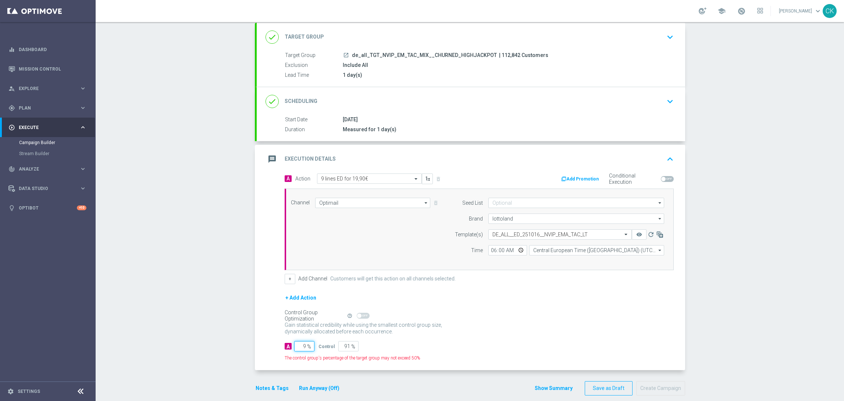
type input "98"
type input "2"
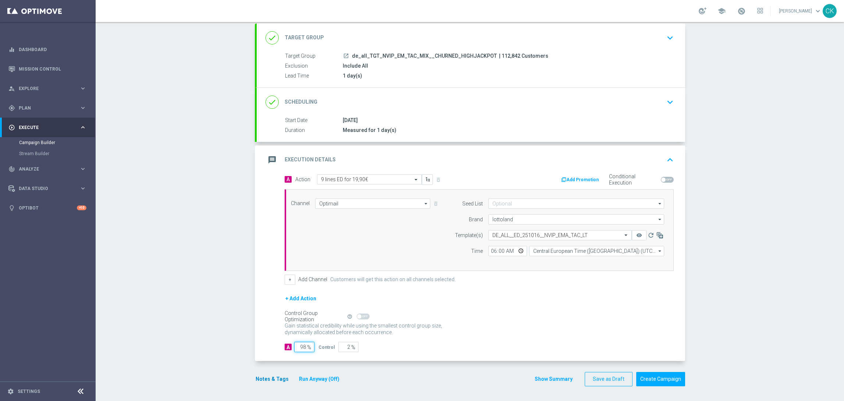
type input "98"
click at [261, 376] on button "Notes & Tags" at bounding box center [272, 379] width 35 height 9
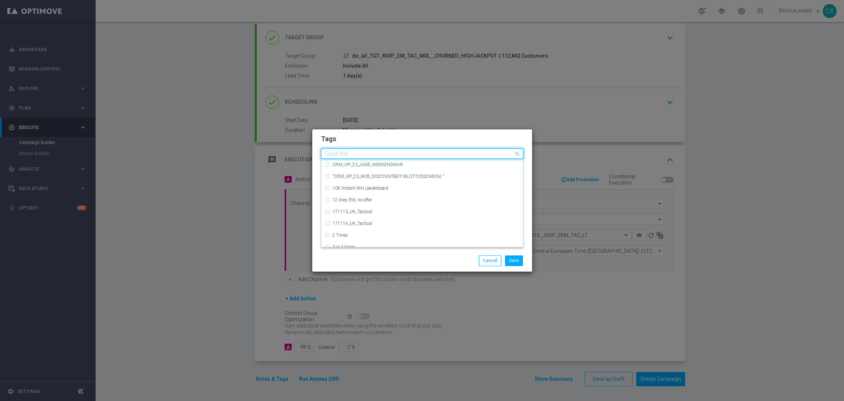
click at [353, 153] on input "text" at bounding box center [419, 154] width 189 height 6
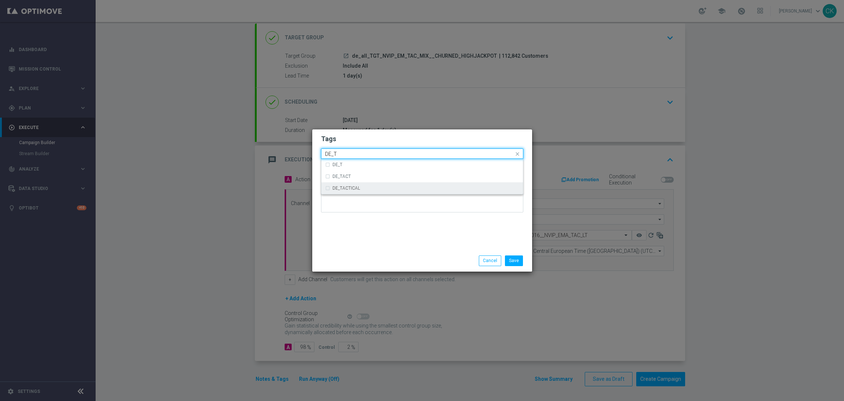
click at [361, 189] on div "DE_TACTICAL" at bounding box center [426, 188] width 187 height 4
type input "DE_T"
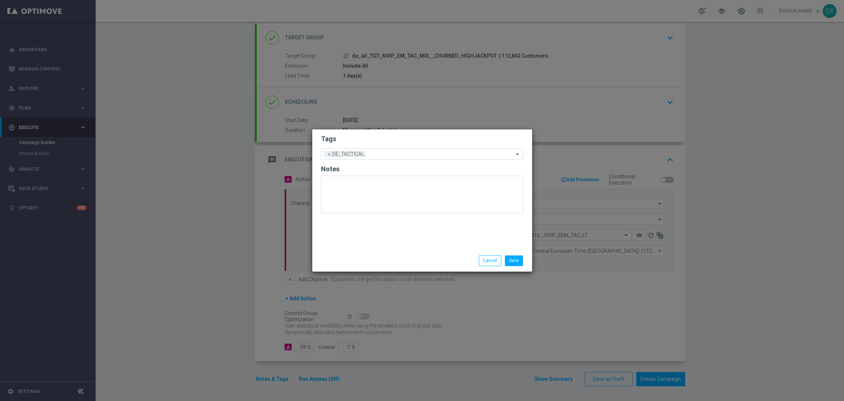
click at [365, 237] on div "Tags Add a new tag × DE_TACTICAL Notes" at bounding box center [422, 190] width 220 height 121
click at [517, 262] on button "Save" at bounding box center [514, 261] width 18 height 10
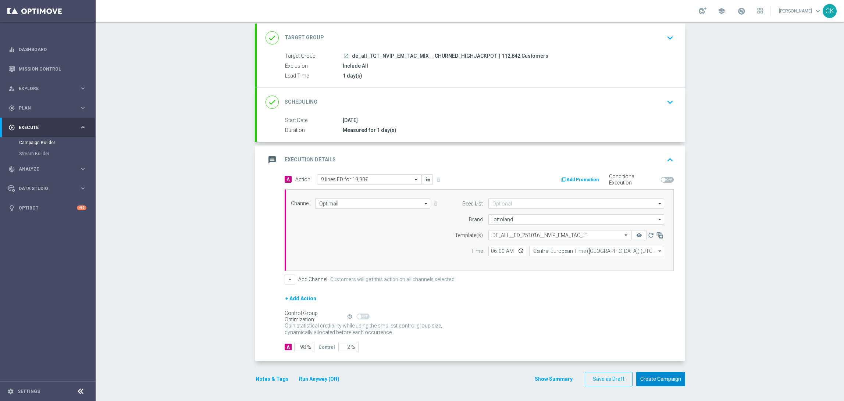
click at [667, 380] on button "Create Campaign" at bounding box center [661, 379] width 49 height 14
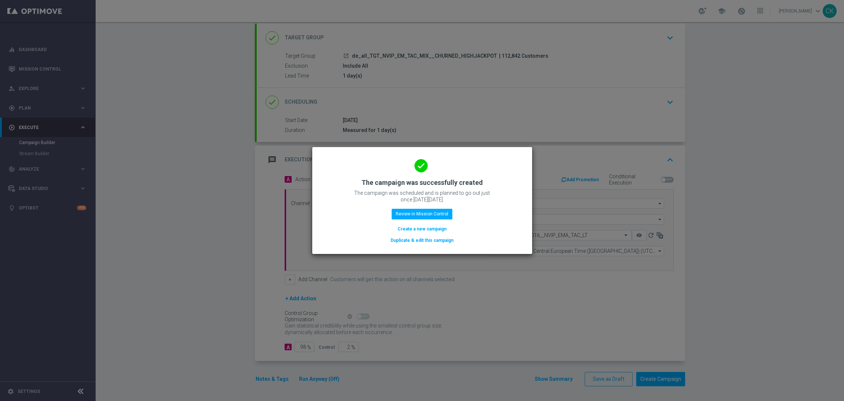
click at [412, 230] on button "Create a new campaign" at bounding box center [422, 229] width 50 height 8
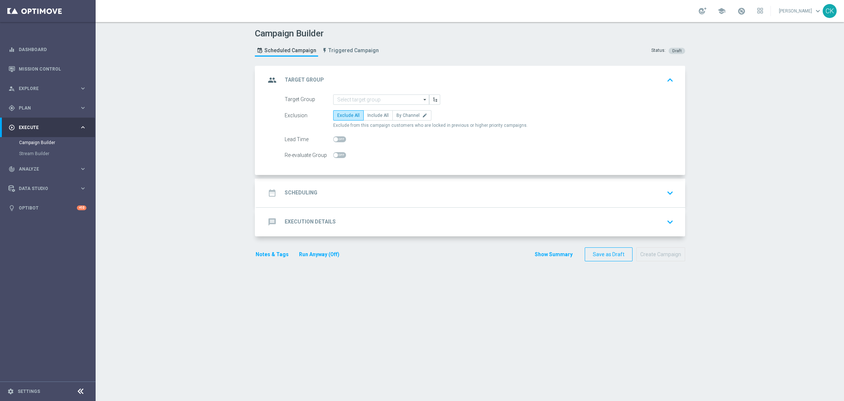
scroll to position [0, 0]
click at [364, 99] on input at bounding box center [381, 100] width 96 height 10
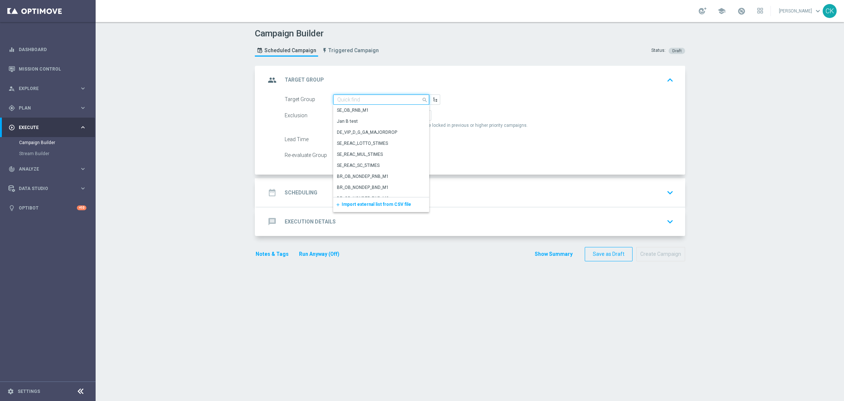
paste input "de_AT_TGT_NVIP_EM_TAC_MIX__ACTIVE_ALL_HIGHJACKPOT"
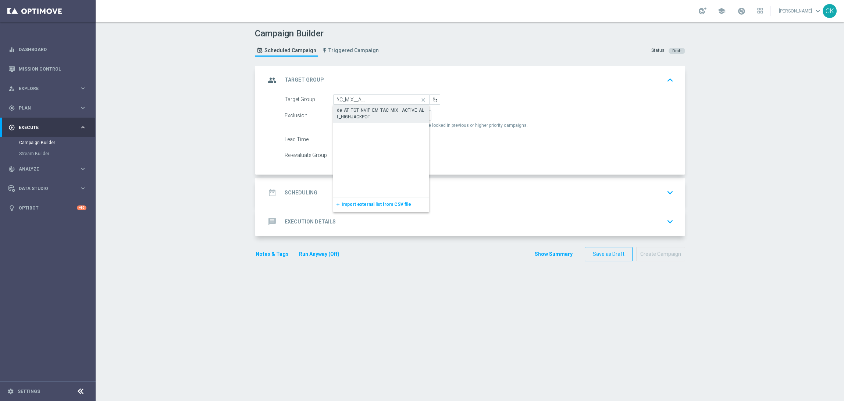
click at [364, 109] on div "de_AT_TGT_NVIP_EM_TAC_MIX__ACTIVE_ALL_HIGHJACKPOT" at bounding box center [381, 113] width 89 height 13
type input "de_AT_TGT_NVIP_EM_TAC_MIX__ACTIVE_ALL_HIGHJACKPOT"
click at [370, 114] on span "Include All" at bounding box center [378, 115] width 21 height 5
click at [370, 114] on input "Include All" at bounding box center [370, 116] width 5 height 5
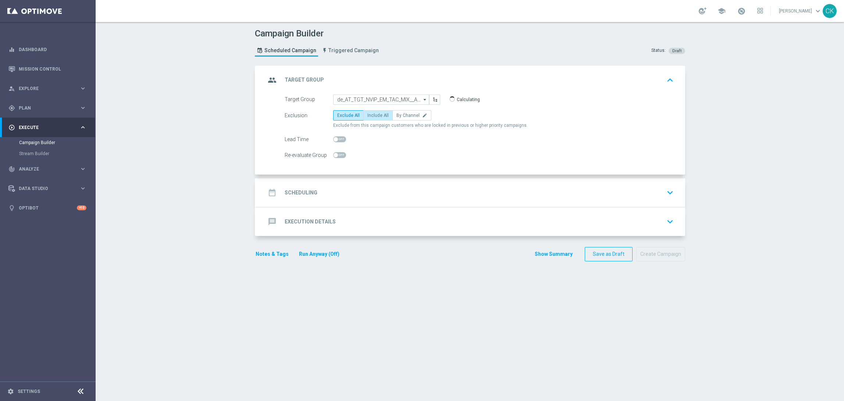
radio input "true"
click at [334, 139] on span at bounding box center [336, 139] width 4 height 4
click at [333, 139] on input "checkbox" at bounding box center [339, 140] width 13 height 6
checkbox input "true"
click at [302, 193] on h2 "Scheduling" at bounding box center [301, 192] width 33 height 7
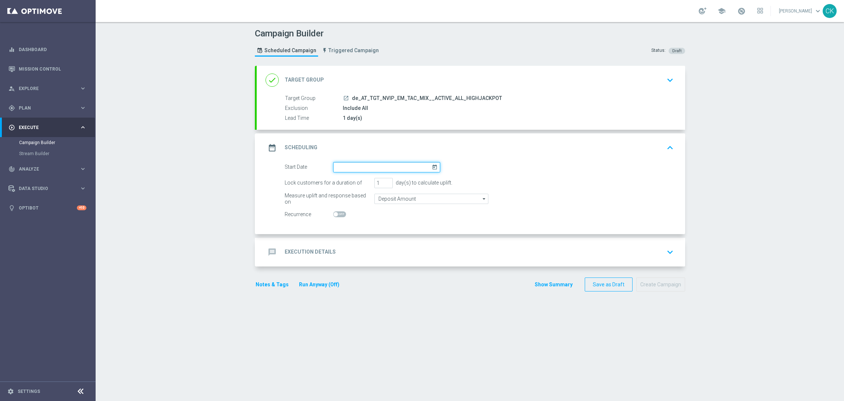
click at [371, 166] on input at bounding box center [386, 167] width 107 height 10
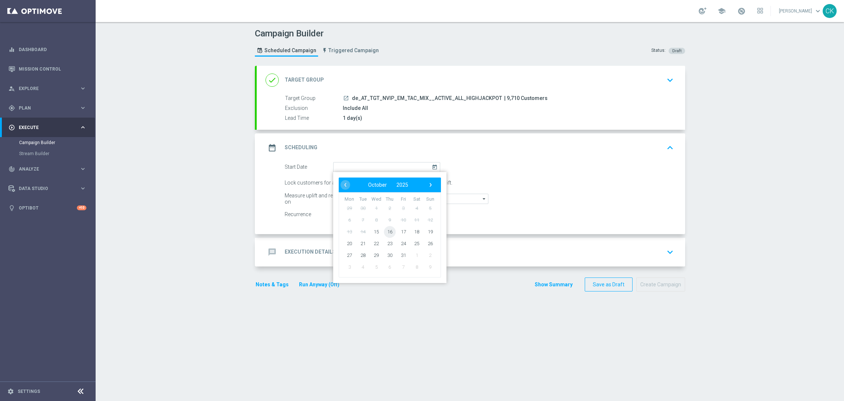
click at [386, 226] on span "16" at bounding box center [390, 232] width 12 height 12
type input "16 Oct 2025"
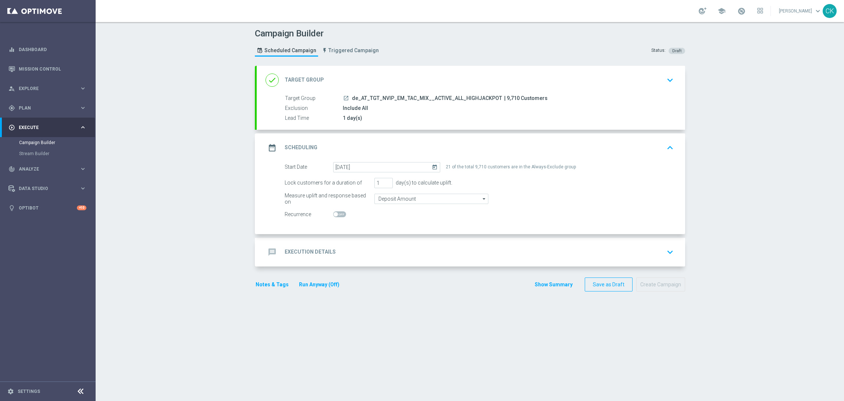
click at [302, 251] on h2 "Execution Details" at bounding box center [310, 252] width 51 height 7
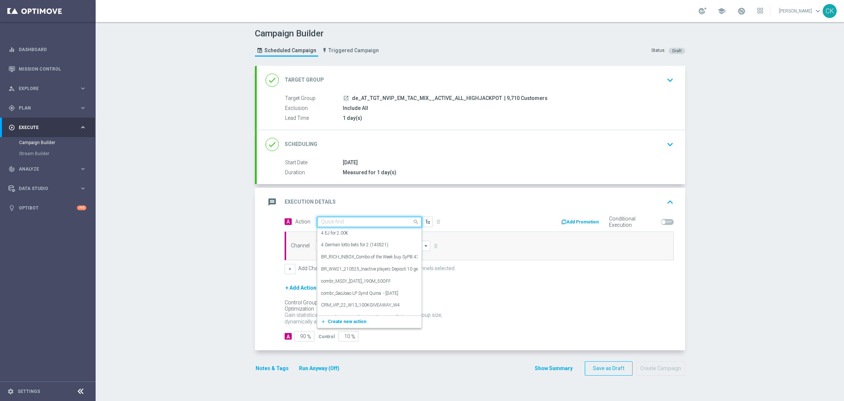
click at [353, 220] on input "text" at bounding box center [362, 222] width 82 height 6
paste input "9 lines ED for 19,90€"
type input "9 lines ED for 19,90€"
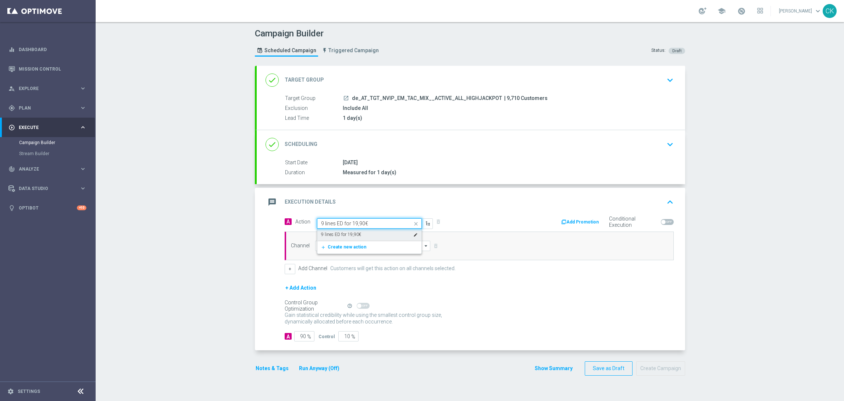
click at [349, 234] on label "9 lines ED for 19,90€" at bounding box center [341, 235] width 40 height 6
click at [341, 243] on input at bounding box center [373, 246] width 116 height 10
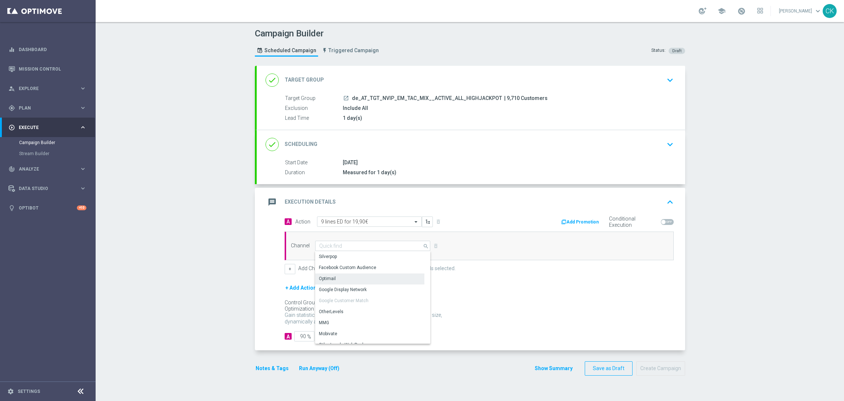
click at [340, 281] on div "Optimail" at bounding box center [369, 279] width 109 height 10
type input "Optimail"
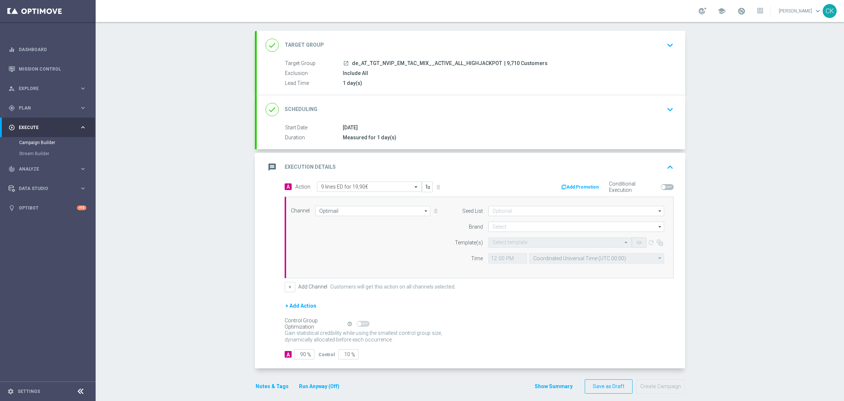
scroll to position [43, 0]
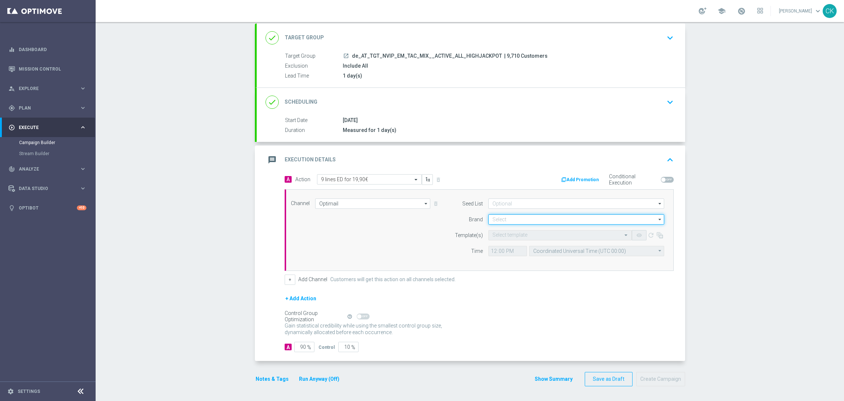
click at [501, 220] on input at bounding box center [577, 220] width 176 height 10
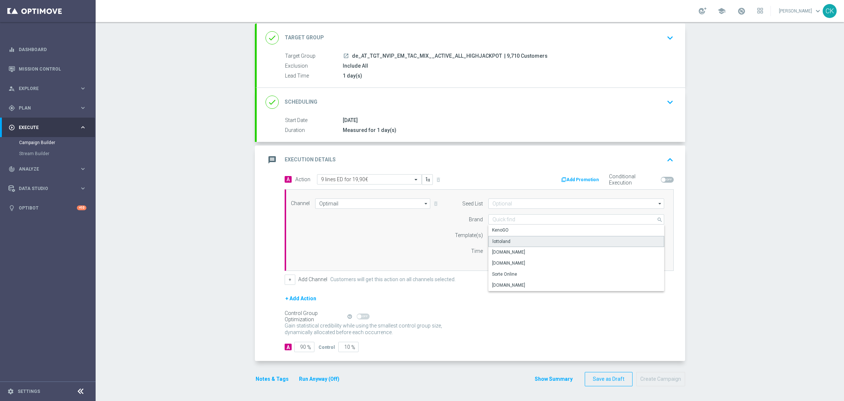
click at [504, 238] on div "lottoland" at bounding box center [502, 241] width 18 height 7
type input "lottoland"
click at [503, 233] on input "text" at bounding box center [553, 236] width 121 height 6
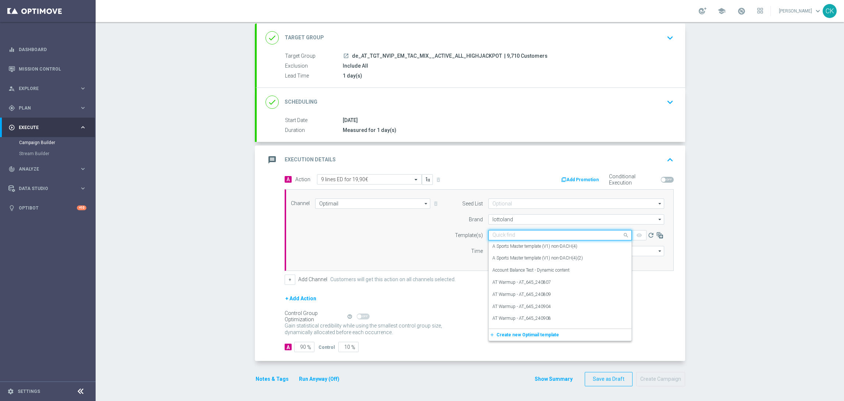
paste input "AT__ED_251016__NVIP_EMA_TAC_LT"
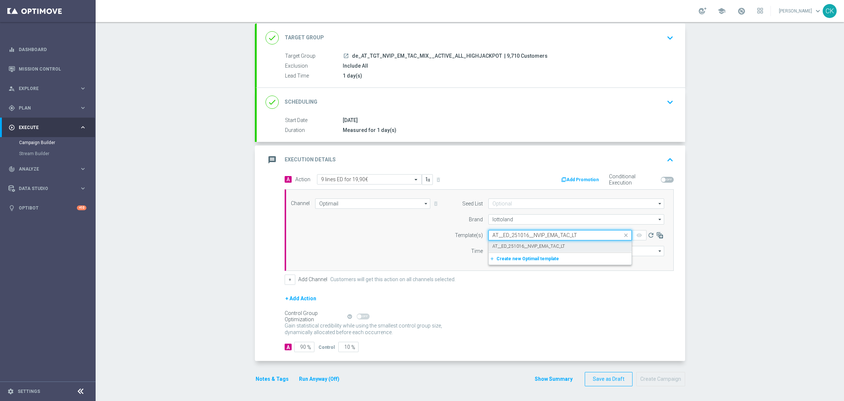
click at [502, 245] on label "AT__ED_251016__NVIP_EMA_TAC_LT" at bounding box center [529, 247] width 72 height 6
type input "AT__ED_251016__NVIP_EMA_TAC_LT"
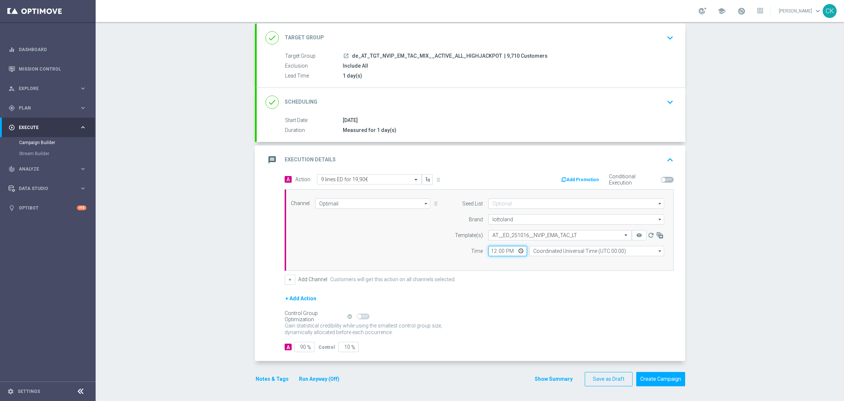
click at [490, 252] on input "12:00" at bounding box center [508, 251] width 39 height 10
type input "06:00"
click at [560, 250] on input "Coordinated Universal Time (UTC 00:00)" at bounding box center [596, 251] width 135 height 10
click at [558, 259] on div "Central European Time (Berlin) (UTC +02:00)" at bounding box center [593, 262] width 120 height 7
type input "Central European Time (Berlin) (UTC +02:00)"
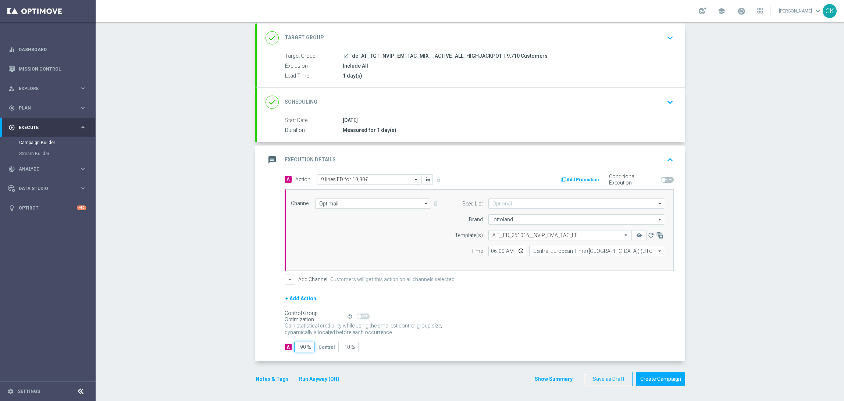
click at [303, 345] on input "90" at bounding box center [304, 347] width 20 height 10
type input "9"
type input "91"
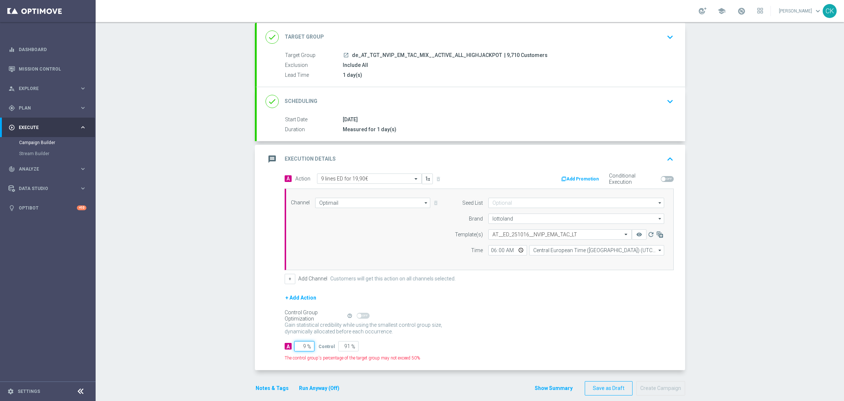
type input "98"
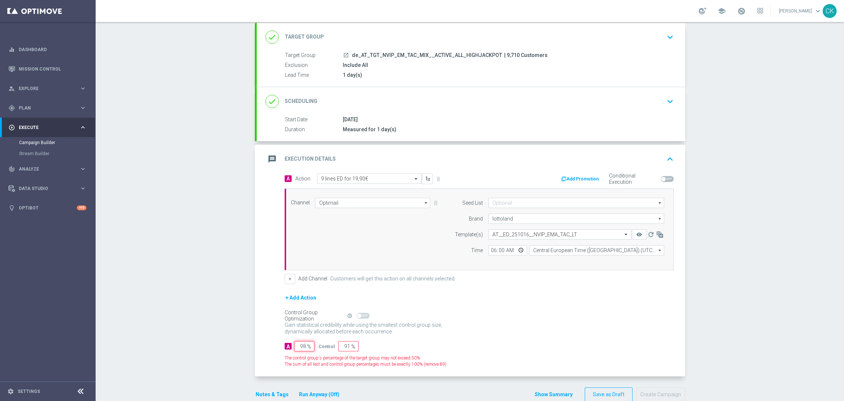
type input "2"
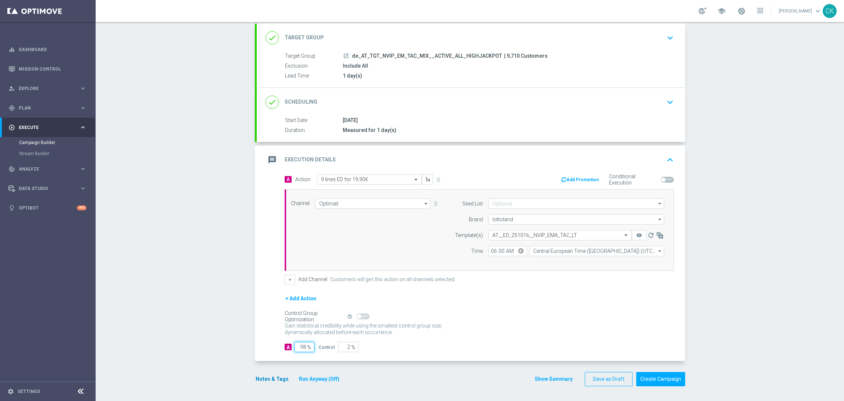
type input "98"
click at [263, 380] on button "Notes & Tags" at bounding box center [272, 379] width 35 height 9
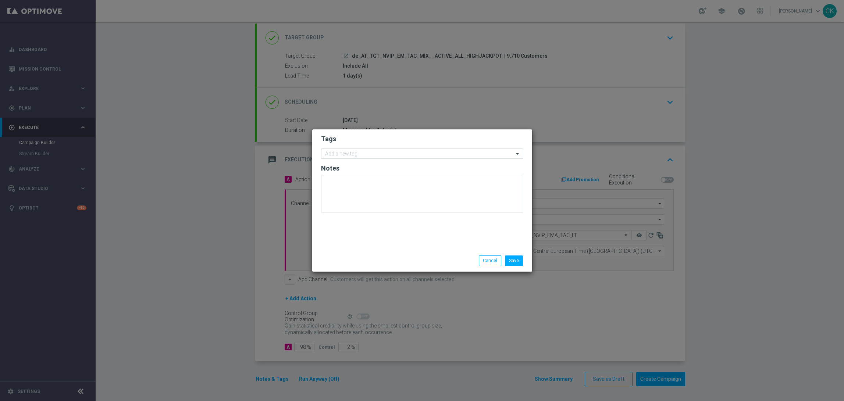
click at [361, 156] on input "text" at bounding box center [419, 154] width 189 height 6
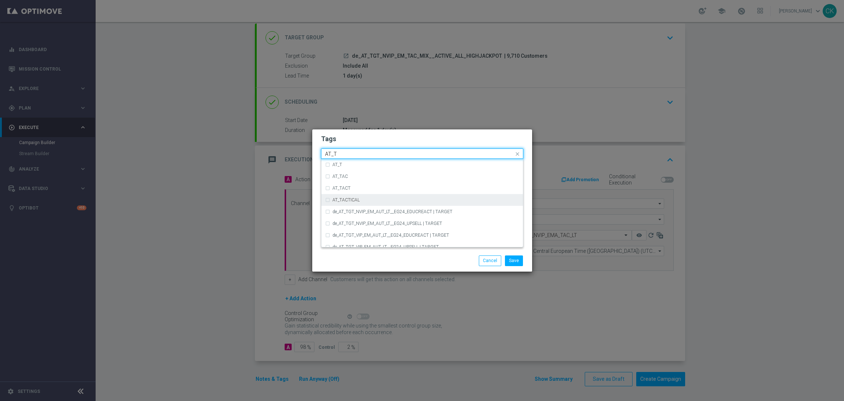
click at [357, 201] on label "AT_TACTICAL" at bounding box center [346, 200] width 27 height 4
type input "AT_T"
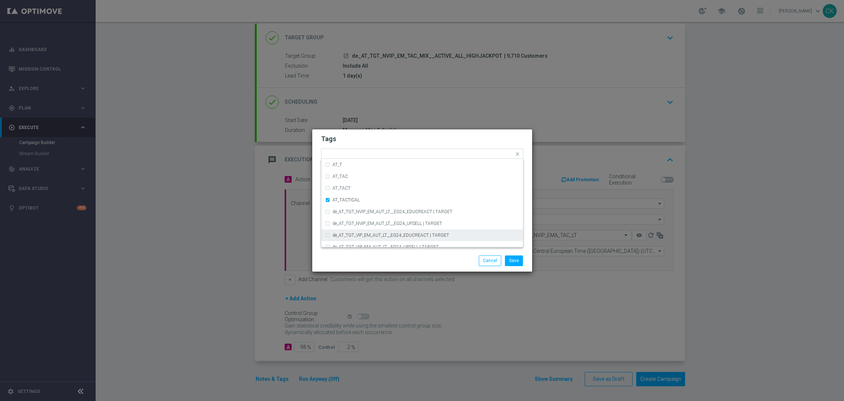
click at [357, 258] on div "Save Cancel" at bounding box center [422, 261] width 213 height 10
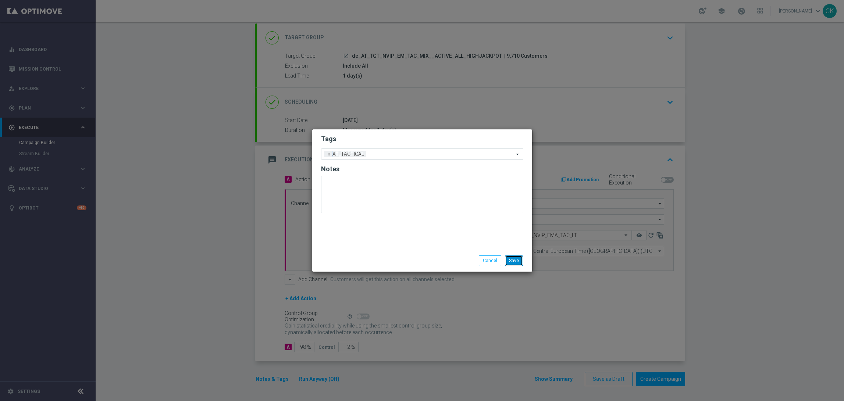
click at [513, 258] on button "Save" at bounding box center [514, 261] width 18 height 10
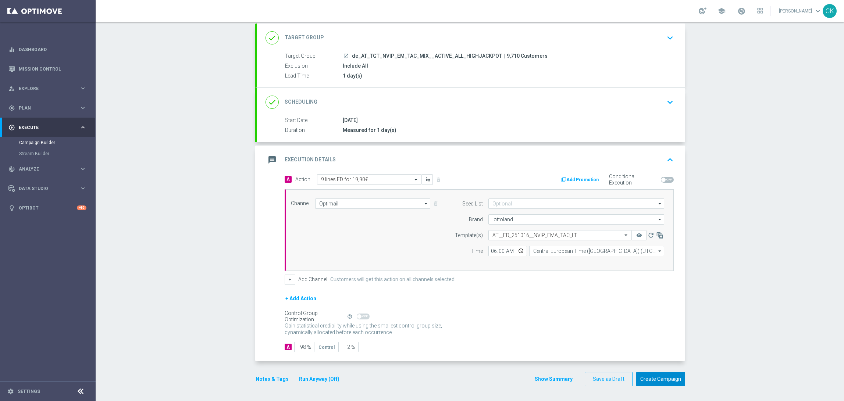
click at [652, 381] on button "Create Campaign" at bounding box center [661, 379] width 49 height 14
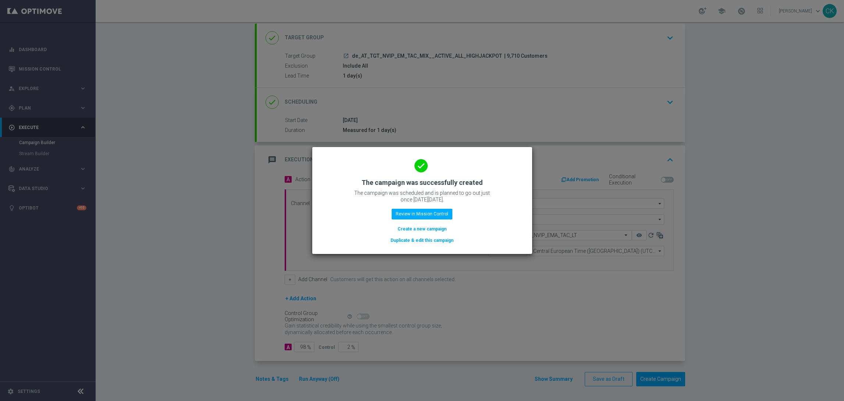
click at [414, 227] on button "Create a new campaign" at bounding box center [422, 229] width 50 height 8
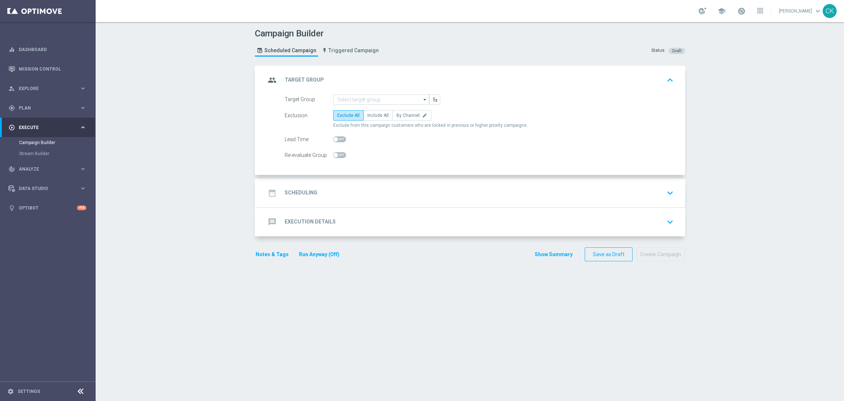
scroll to position [0, 0]
click at [381, 101] on input at bounding box center [381, 100] width 96 height 10
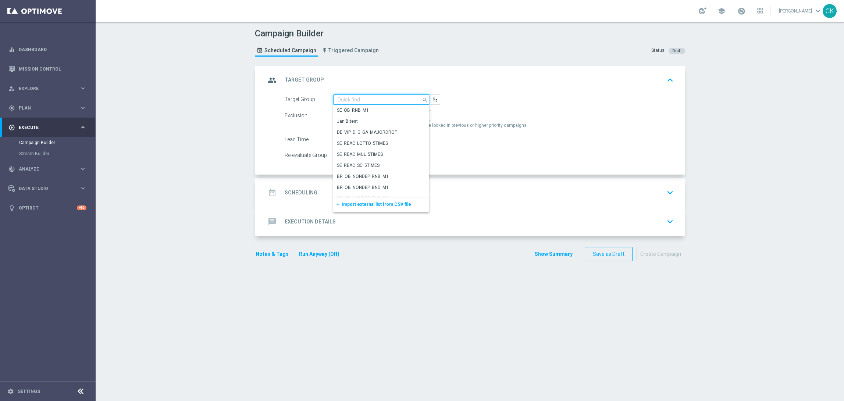
paste input "de_AT_TGT_NVIP_EM_TAC_MIX__REACTIVATED_HIGHJACKPOT"
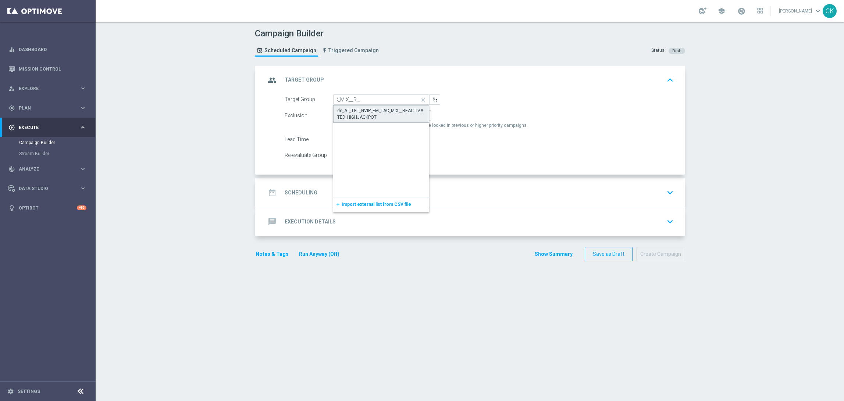
click at [376, 108] on div "de_AT_TGT_NVIP_EM_TAC_MIX__REACTIVATED_HIGHJACKPOT" at bounding box center [381, 113] width 88 height 13
type input "de_AT_TGT_NVIP_EM_TAC_MIX__REACTIVATED_HIGHJACKPOT"
click at [375, 114] on span "Include All" at bounding box center [378, 115] width 21 height 5
click at [372, 114] on input "Include All" at bounding box center [370, 116] width 5 height 5
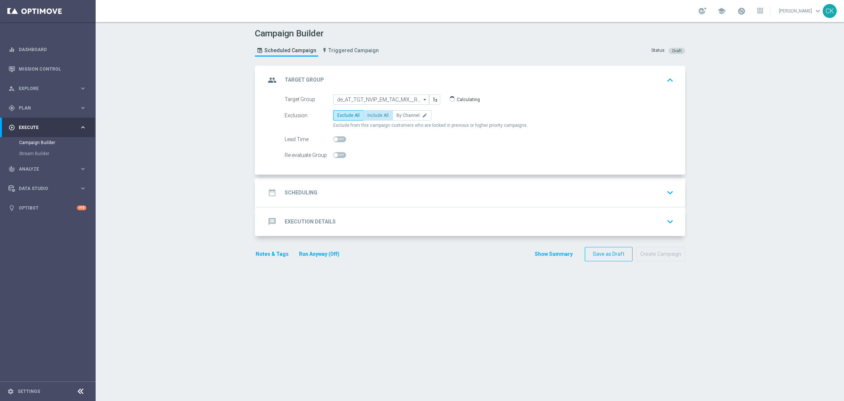
radio input "true"
click at [334, 139] on span at bounding box center [336, 139] width 4 height 4
click at [333, 139] on input "checkbox" at bounding box center [339, 140] width 13 height 6
checkbox input "true"
click at [295, 195] on h2 "Scheduling" at bounding box center [301, 192] width 33 height 7
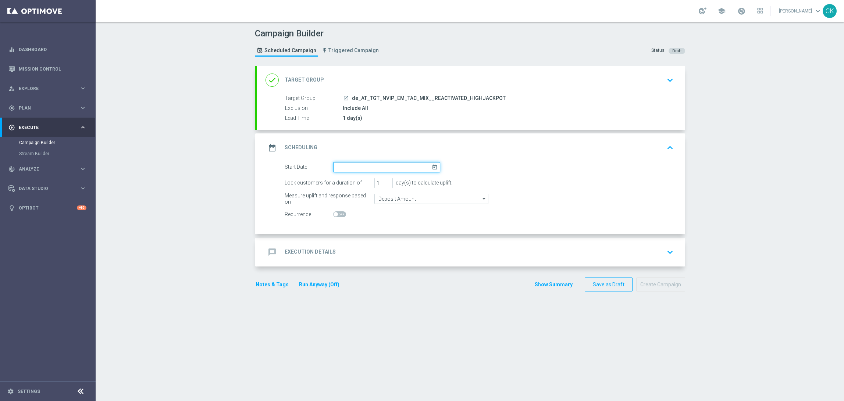
click at [379, 163] on input at bounding box center [386, 167] width 107 height 10
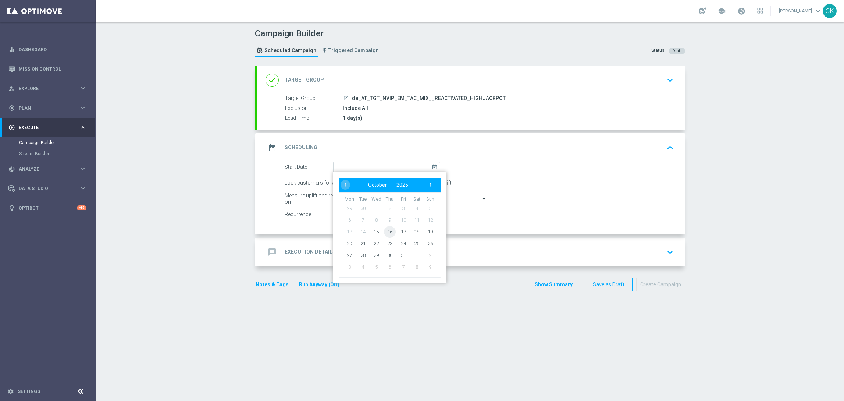
drag, startPoint x: 390, startPoint y: 225, endPoint x: 387, endPoint y: 231, distance: 6.1
click at [387, 231] on span "16" at bounding box center [390, 232] width 12 height 12
type input "16 Oct 2025"
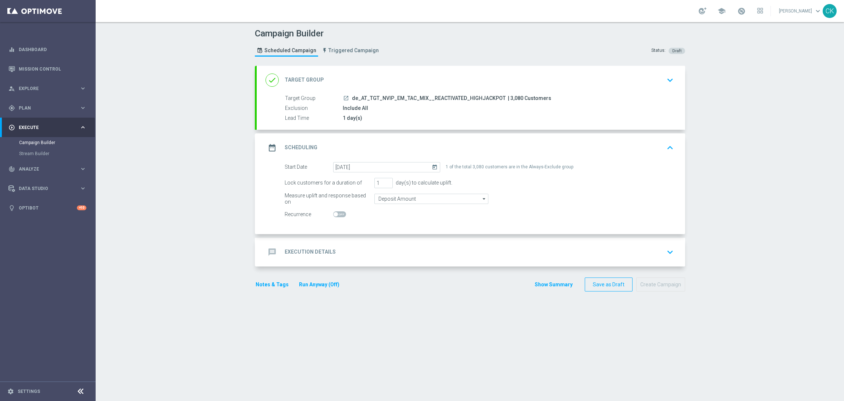
click at [295, 247] on div "message Execution Details" at bounding box center [301, 252] width 70 height 13
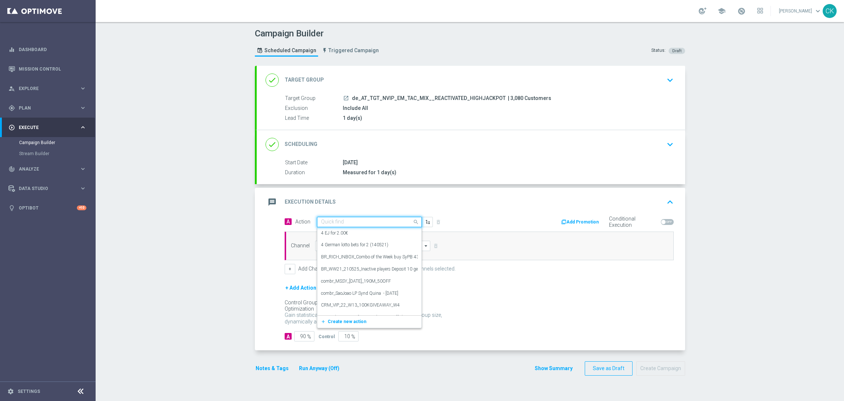
click at [327, 221] on input "text" at bounding box center [362, 222] width 82 height 6
paste input "9 lines ED for 19,90€"
type input "9 lines ED for 19,90€"
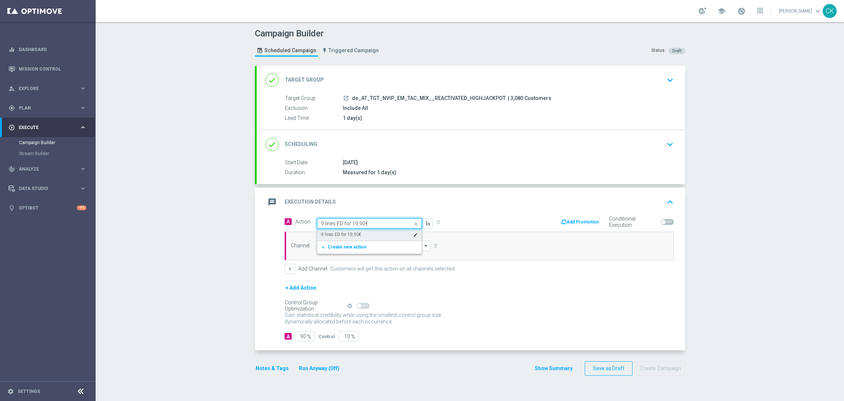
click at [332, 232] on label "9 lines ED for 19,90€" at bounding box center [341, 235] width 40 height 6
click at [330, 244] on input at bounding box center [373, 246] width 116 height 10
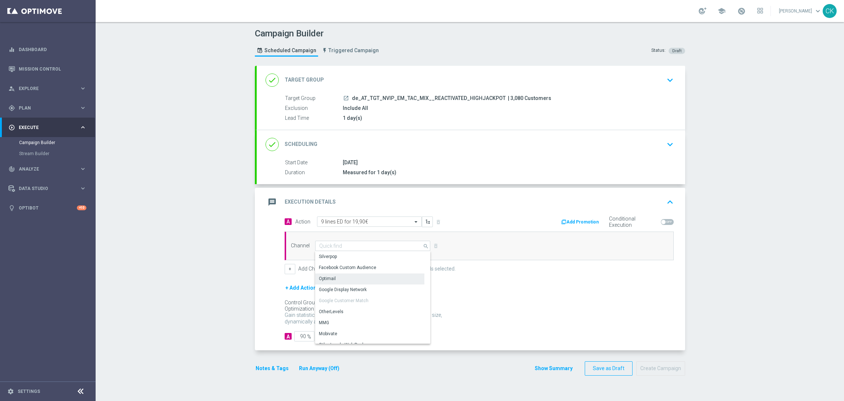
click at [331, 280] on div "Optimail" at bounding box center [327, 279] width 17 height 7
type input "Optimail"
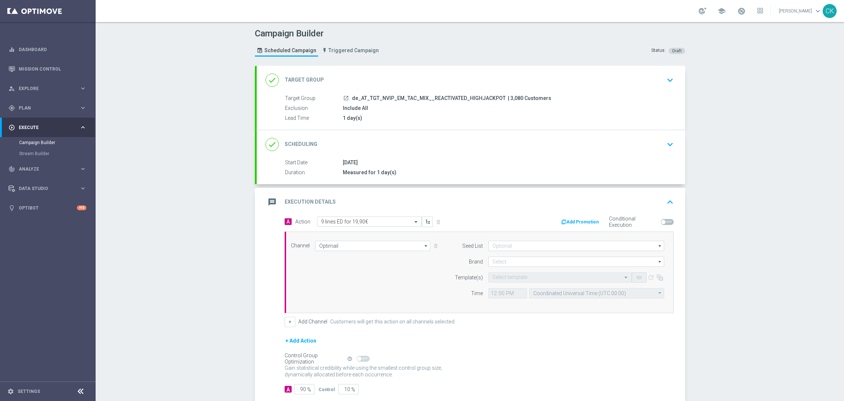
scroll to position [43, 0]
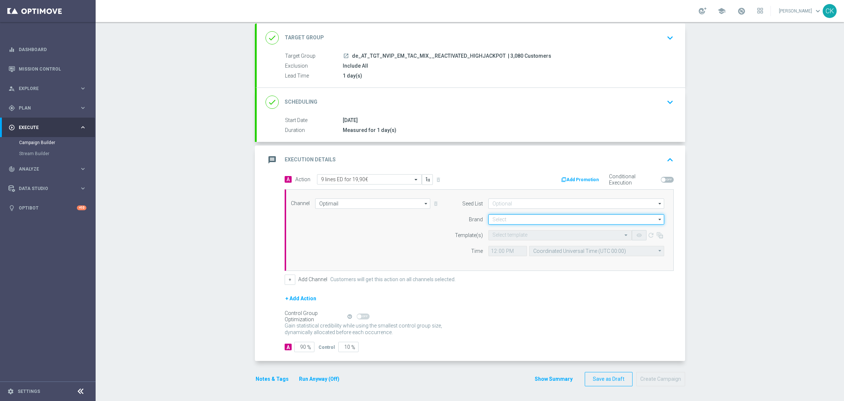
click at [521, 215] on input at bounding box center [577, 220] width 176 height 10
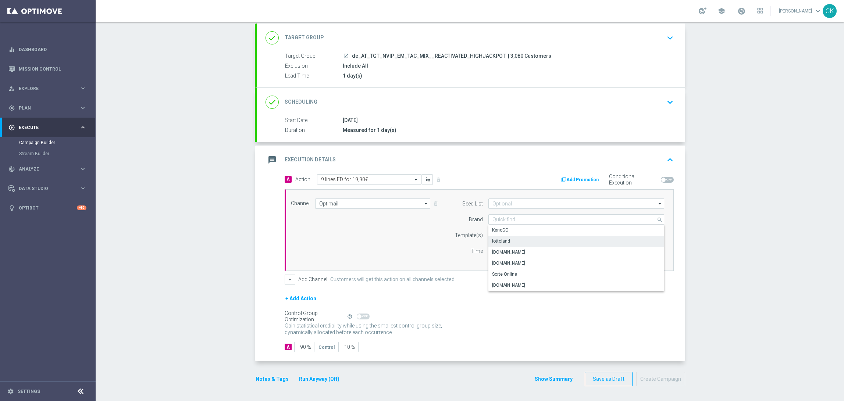
click at [506, 242] on div "lottoland" at bounding box center [577, 241] width 176 height 10
type input "lottoland"
click at [506, 233] on input "text" at bounding box center [553, 236] width 121 height 6
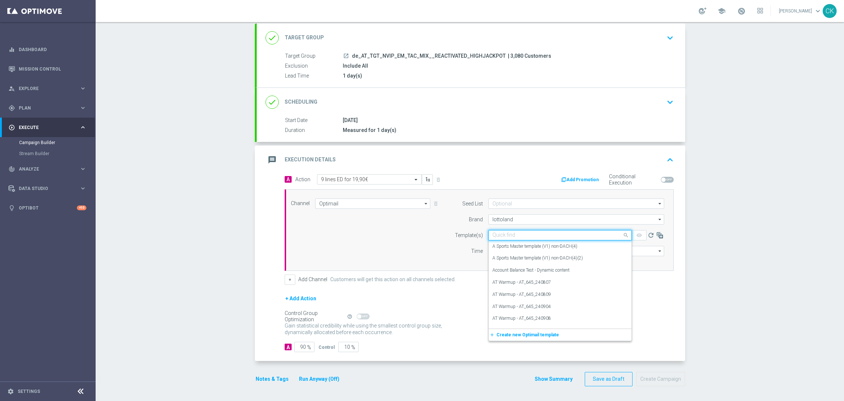
paste input "AT__ED_251016__NVIP_EMA_TAC_LT"
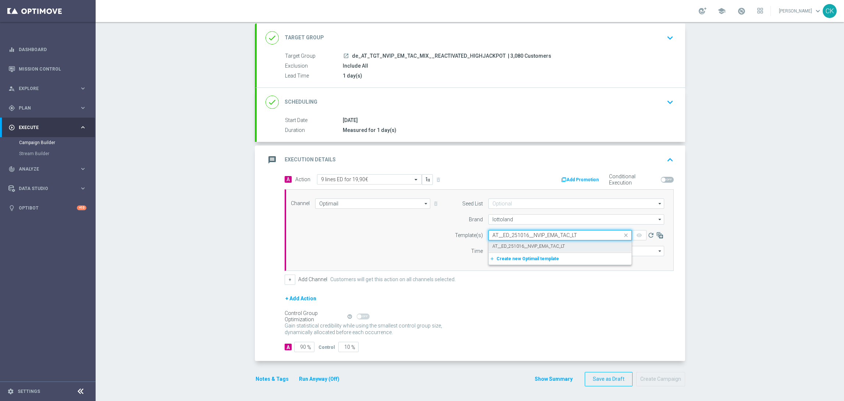
click at [497, 244] on label "AT__ED_251016__NVIP_EMA_TAC_LT" at bounding box center [529, 247] width 72 height 6
type input "AT__ED_251016__NVIP_EMA_TAC_LT"
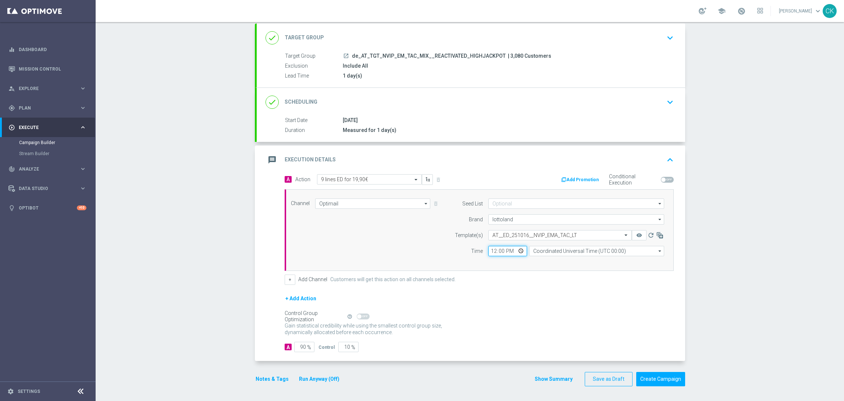
click at [492, 250] on input "12:00" at bounding box center [508, 251] width 39 height 10
type input "06:00"
click at [571, 251] on input "Coordinated Universal Time (UTC 00:00)" at bounding box center [596, 251] width 135 height 10
click at [567, 257] on div "Central European Time (Berlin) (UTC +02:00)" at bounding box center [596, 262] width 135 height 11
type input "Central European Time (Berlin) (UTC +02:00)"
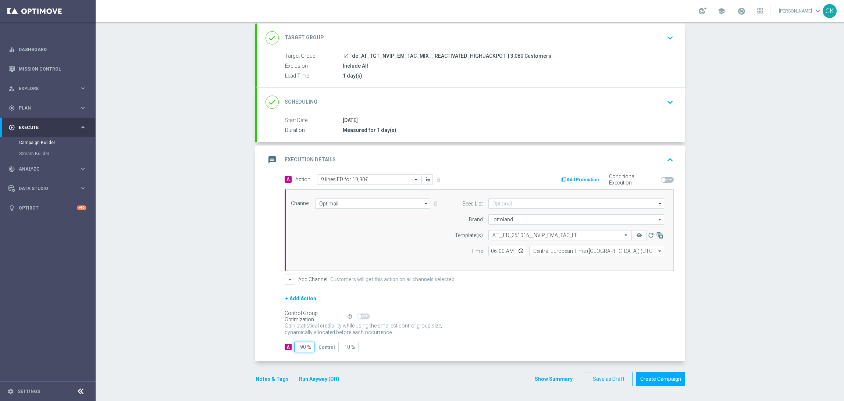
click at [303, 347] on input "90" at bounding box center [304, 347] width 20 height 10
type input "9"
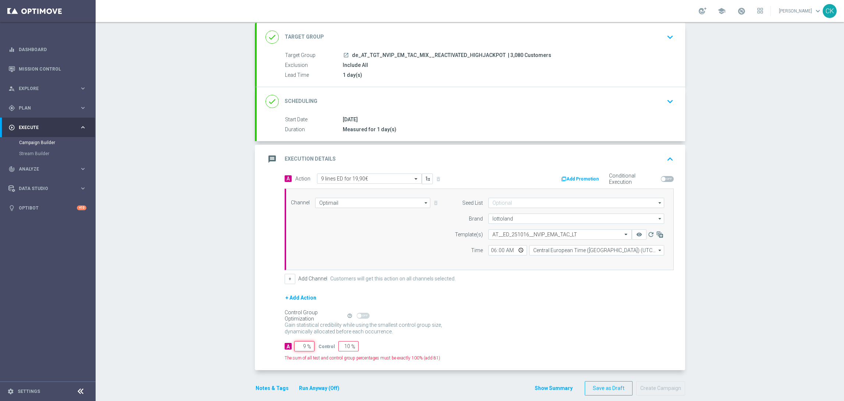
type input "91"
type input "98"
type input "2"
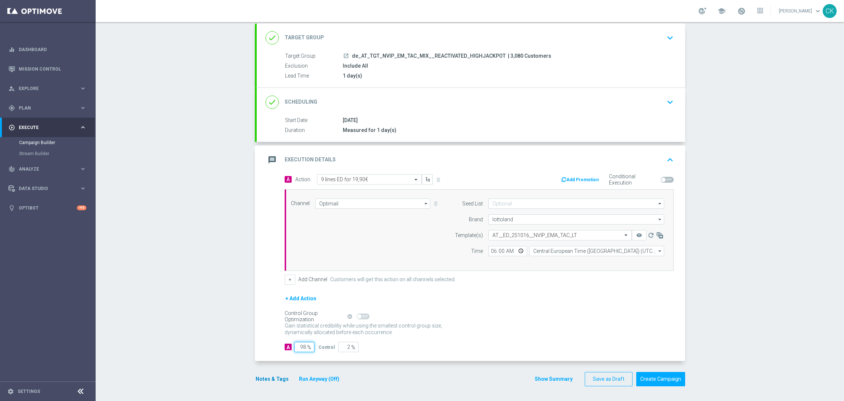
type input "98"
click at [268, 378] on button "Notes & Tags" at bounding box center [272, 379] width 35 height 9
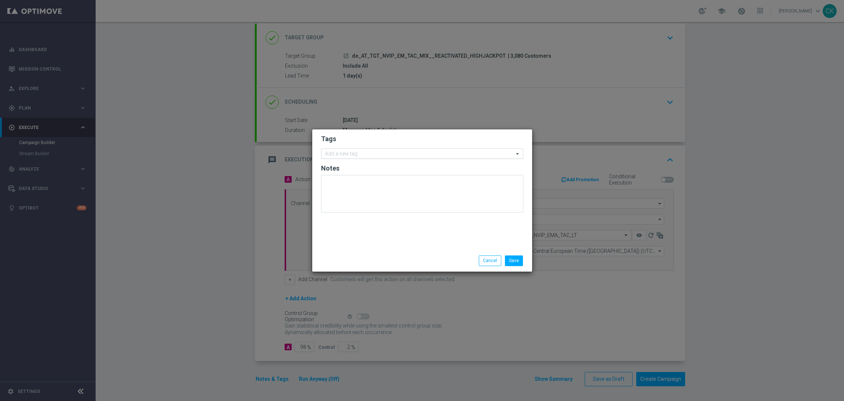
click at [361, 152] on input "text" at bounding box center [419, 154] width 189 height 6
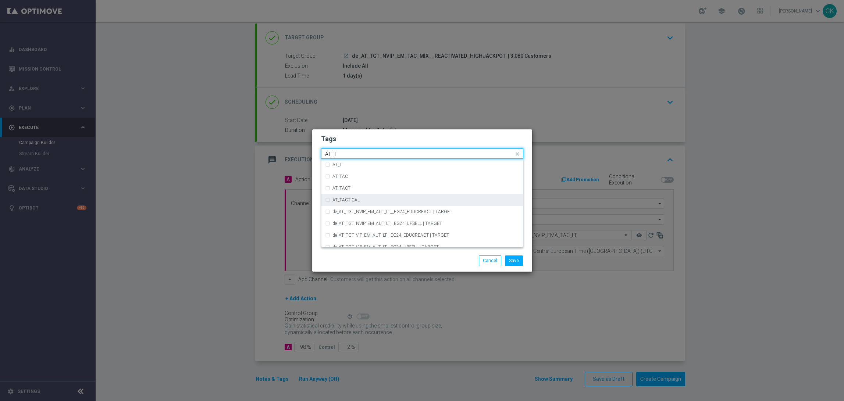
click at [353, 202] on label "AT_TACTICAL" at bounding box center [346, 200] width 27 height 4
type input "AT_T"
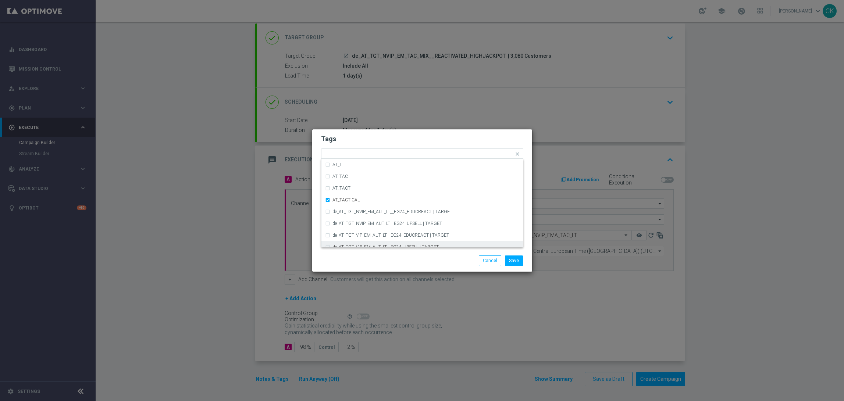
click at [349, 263] on div "Save Cancel" at bounding box center [422, 261] width 213 height 10
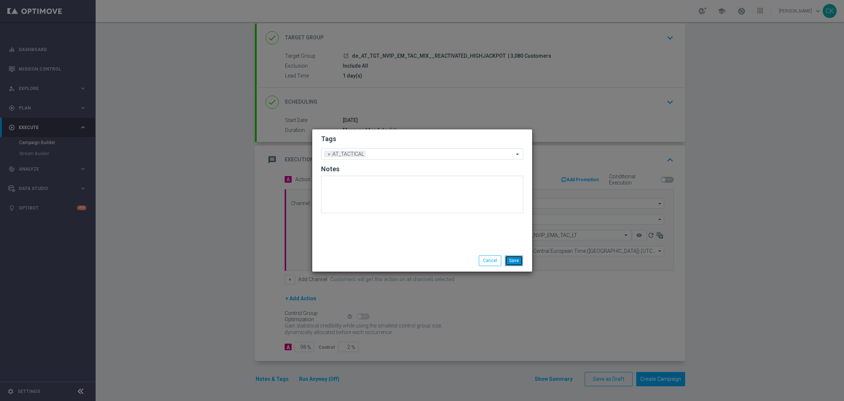
click at [518, 262] on button "Save" at bounding box center [514, 261] width 18 height 10
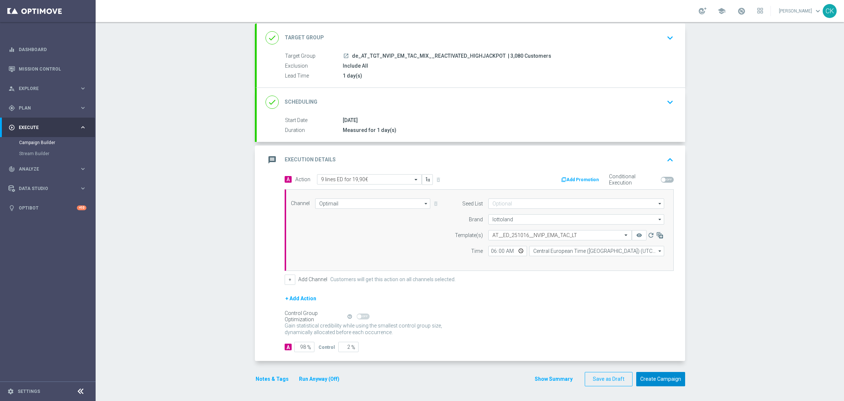
click at [657, 378] on button "Create Campaign" at bounding box center [661, 379] width 49 height 14
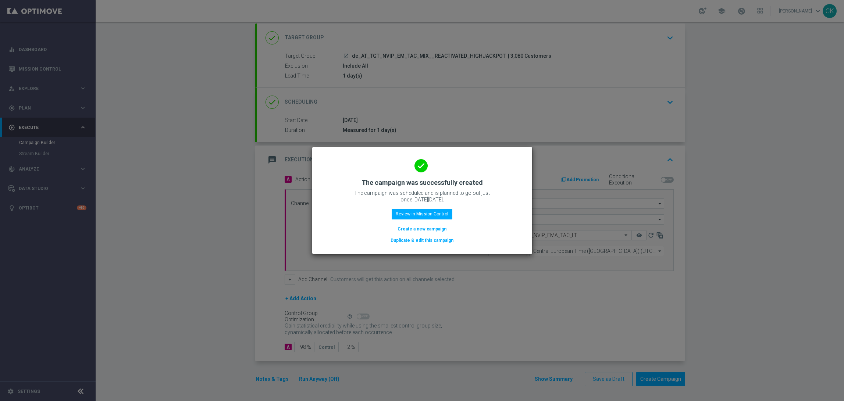
click at [406, 226] on button "Create a new campaign" at bounding box center [422, 229] width 50 height 8
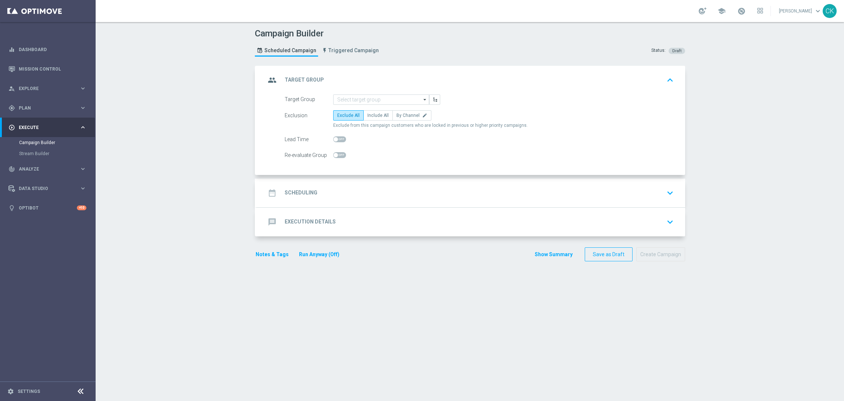
scroll to position [0, 0]
click at [370, 97] on input at bounding box center [381, 100] width 96 height 10
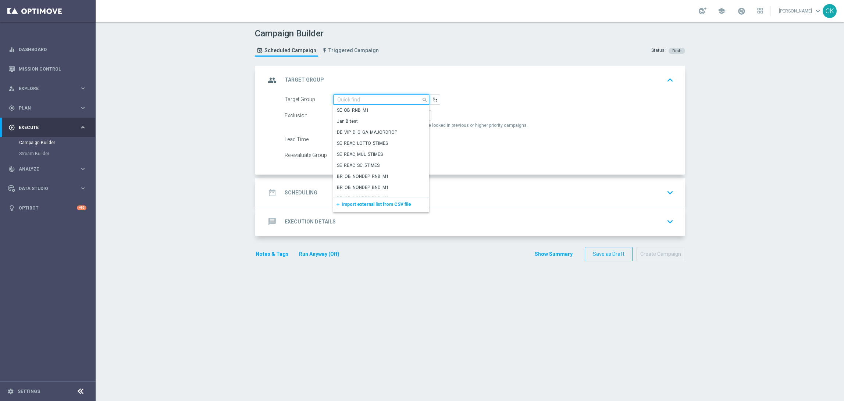
paste input "de_AT_TGT_NVIP_EM_TAC_MIX__CHURNED_HIGHJACKPOT"
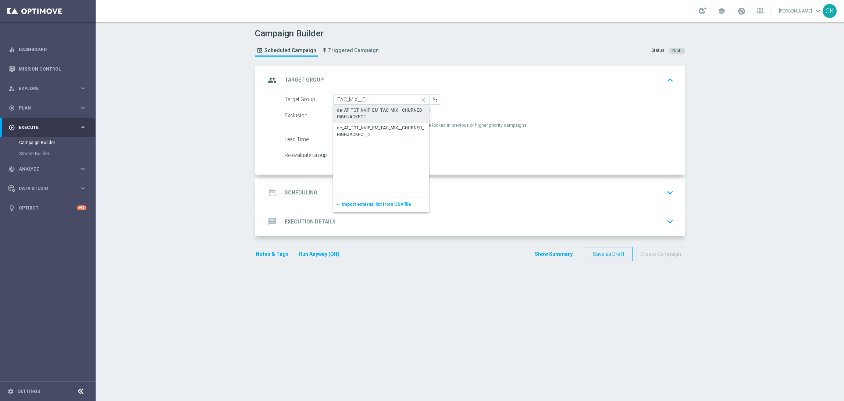
click at [371, 111] on div "de_AT_TGT_NVIP_EM_TAC_MIX__CHURNED_HIGHJACKPOT" at bounding box center [381, 113] width 89 height 13
type input "de_AT_TGT_NVIP_EM_TAC_MIX__CHURNED_HIGHJACKPOT"
click at [376, 113] on span "Include All" at bounding box center [378, 115] width 21 height 5
click at [372, 114] on input "Include All" at bounding box center [370, 116] width 5 height 5
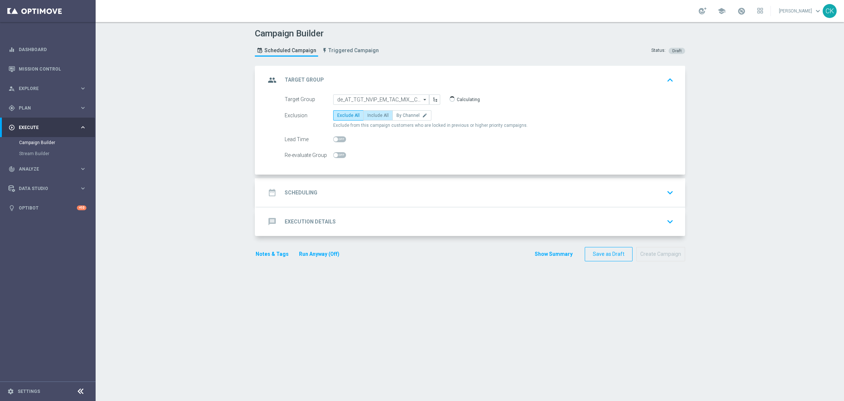
radio input "true"
click at [339, 137] on span at bounding box center [339, 140] width 13 height 6
click at [339, 137] on input "checkbox" at bounding box center [339, 140] width 13 height 6
checkbox input "true"
click at [298, 192] on h2 "Scheduling" at bounding box center [301, 192] width 33 height 7
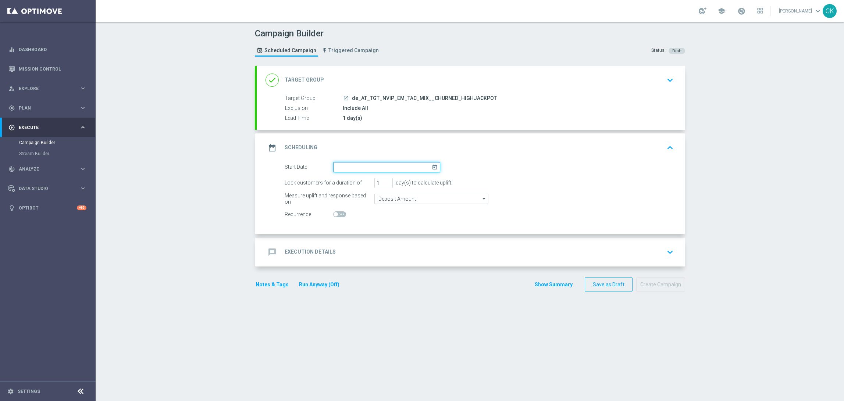
click at [365, 165] on input at bounding box center [386, 167] width 107 height 10
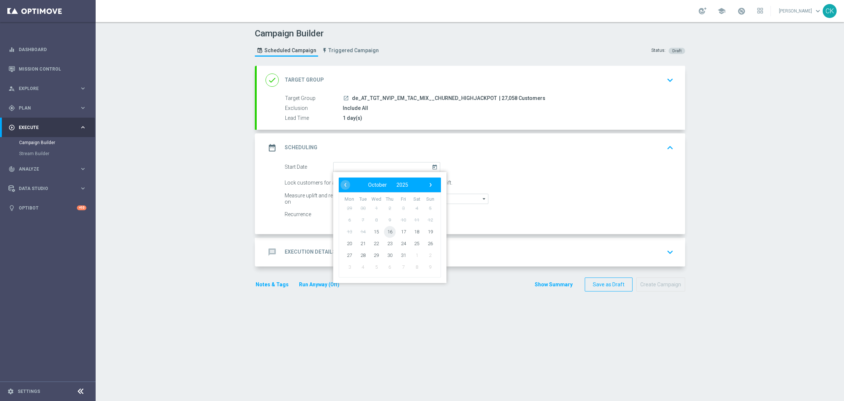
click at [386, 230] on span "16" at bounding box center [390, 232] width 12 height 12
type input "16 Oct 2025"
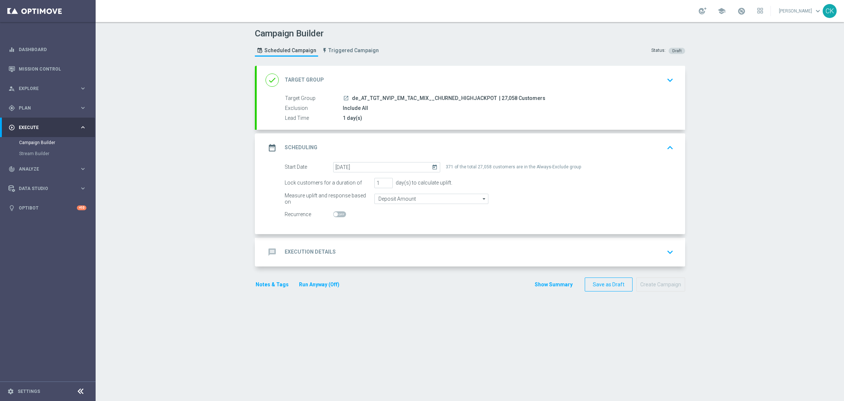
click at [294, 252] on h2 "Execution Details" at bounding box center [310, 252] width 51 height 7
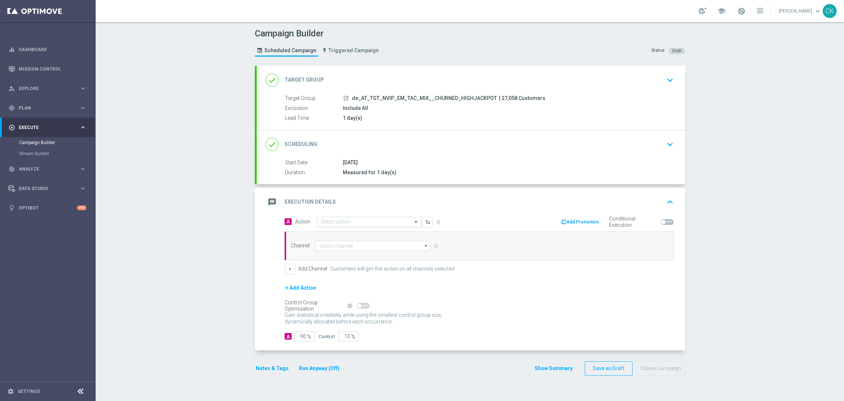
click at [340, 219] on div "Select action" at bounding box center [365, 222] width 95 height 6
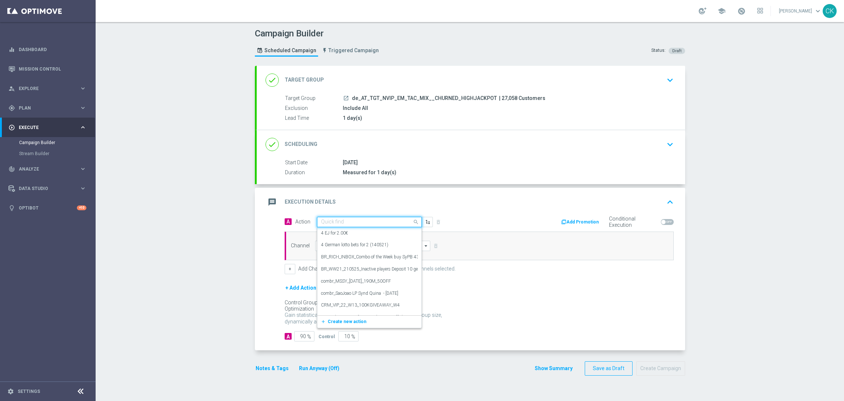
paste input "9 lines ED for 19,90€"
type input "9 lines ED for 19,90€"
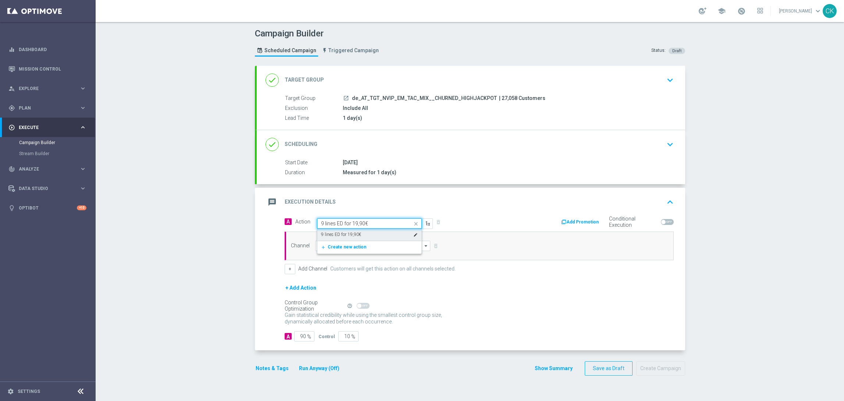
click at [340, 234] on label "9 lines ED for 19,90€" at bounding box center [341, 235] width 40 height 6
click at [338, 247] on input at bounding box center [373, 246] width 116 height 10
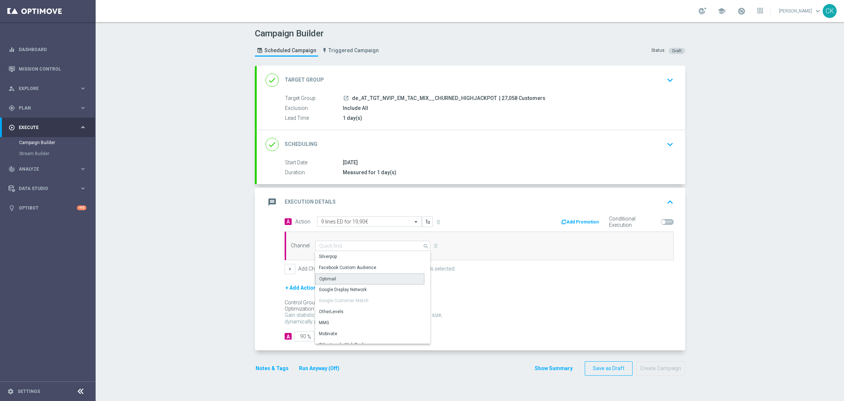
click at [333, 278] on div "Optimail" at bounding box center [369, 279] width 109 height 11
type input "Optimail"
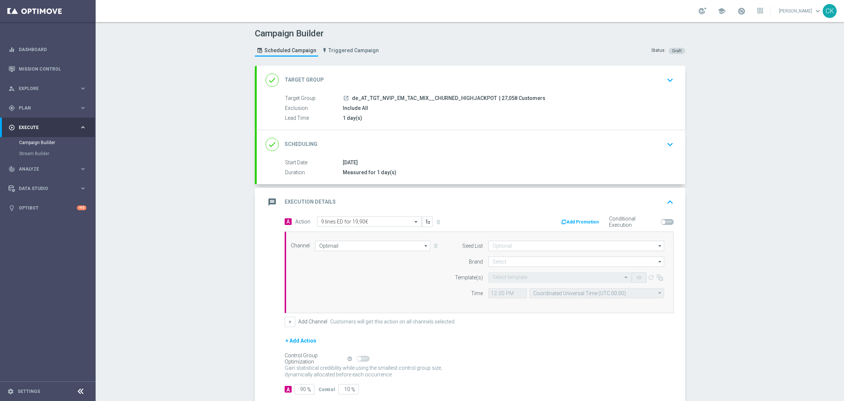
scroll to position [43, 0]
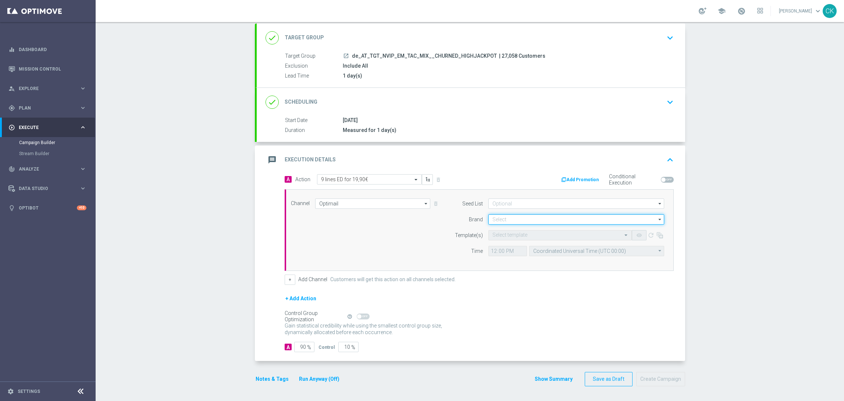
click at [522, 215] on input at bounding box center [577, 220] width 176 height 10
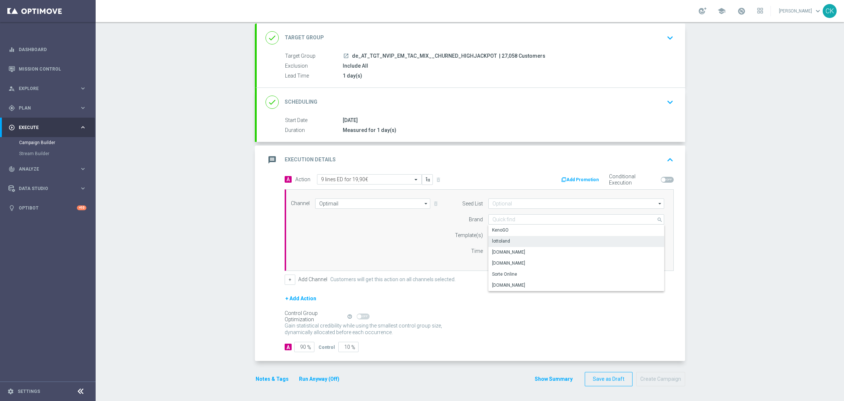
click at [518, 241] on div "lottoland" at bounding box center [577, 241] width 176 height 10
type input "lottoland"
click at [512, 234] on input "text" at bounding box center [553, 236] width 121 height 6
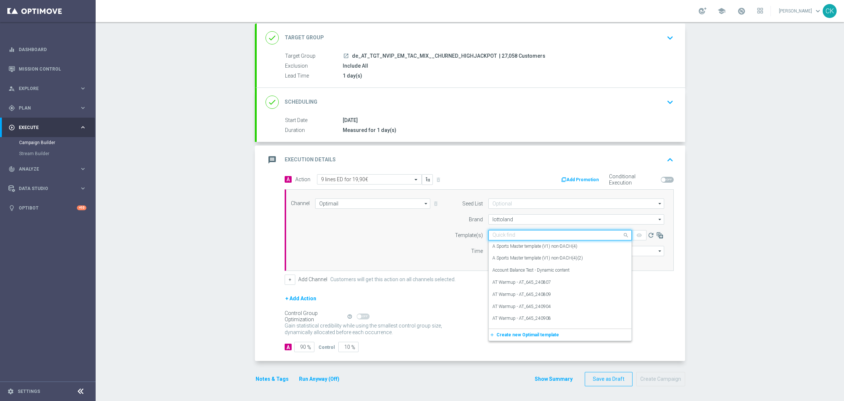
paste input "AT__ED_251016__NVIP_EMA_TAC_LT"
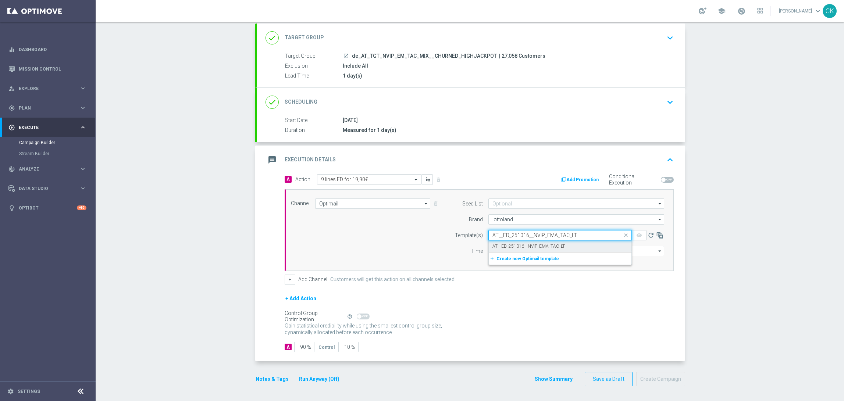
click at [501, 245] on label "AT__ED_251016__NVIP_EMA_TAC_LT" at bounding box center [529, 247] width 72 height 6
type input "AT__ED_251016__NVIP_EMA_TAC_LT"
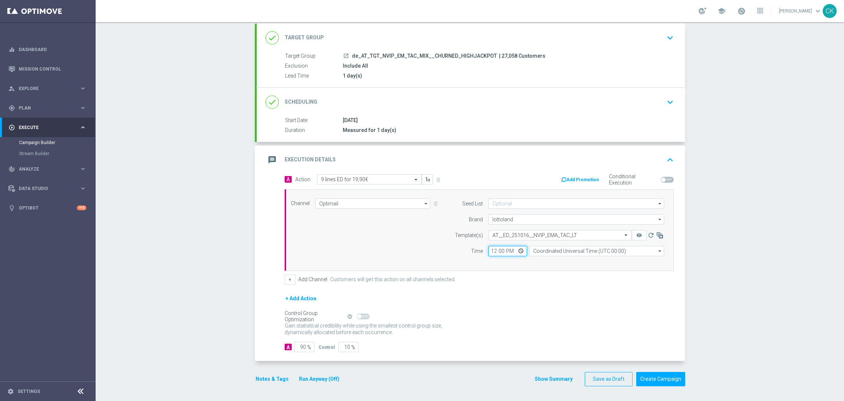
click at [489, 251] on input "12:00" at bounding box center [508, 251] width 39 height 10
type input "06:00"
click at [568, 249] on input "Coordinated Universal Time (UTC 00:00)" at bounding box center [596, 251] width 135 height 10
click at [566, 260] on div "Central European Time (Berlin) (UTC +02:00)" at bounding box center [594, 262] width 120 height 7
type input "Central European Time (Berlin) (UTC +02:00)"
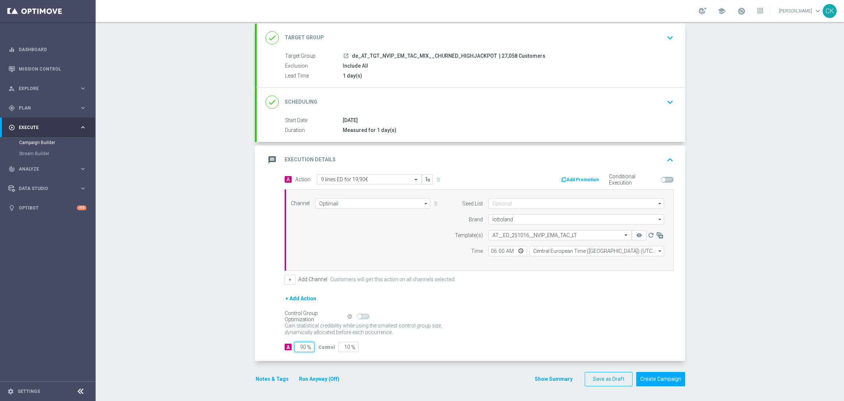
click at [302, 347] on input "90" at bounding box center [304, 347] width 20 height 10
type input "9"
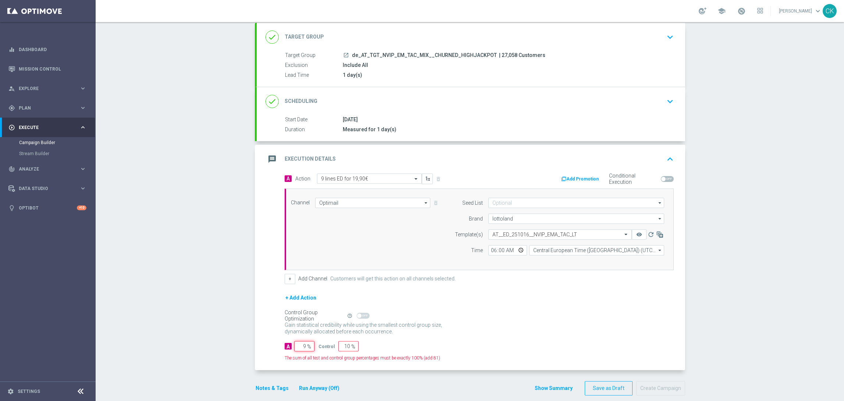
type input "91"
type input "98"
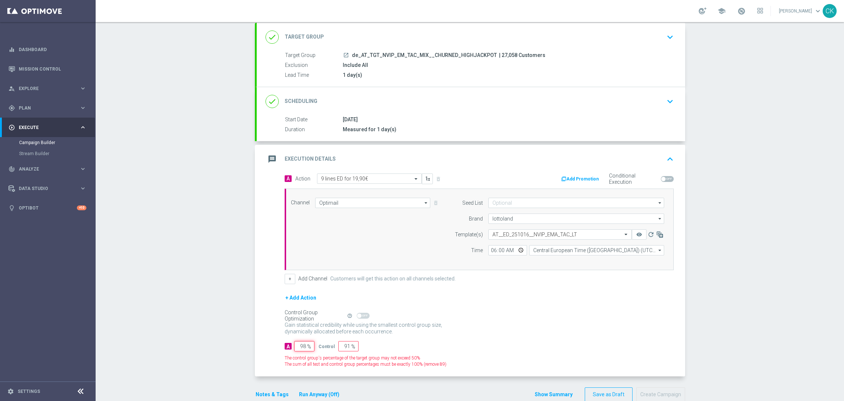
type input "2"
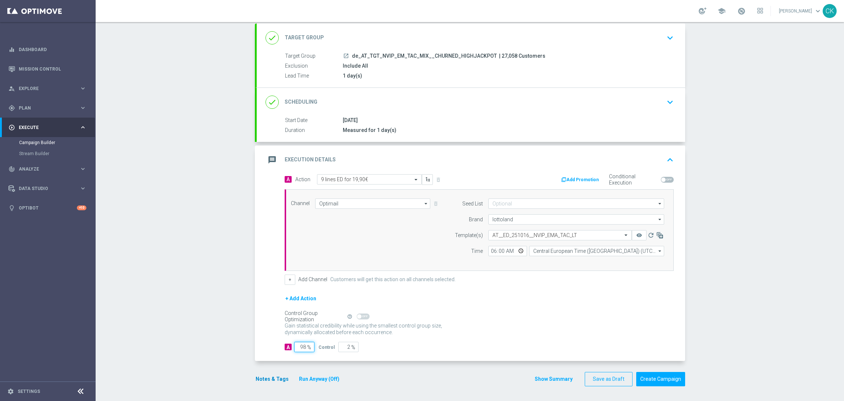
type input "98"
click at [268, 376] on button "Notes & Tags" at bounding box center [272, 379] width 35 height 9
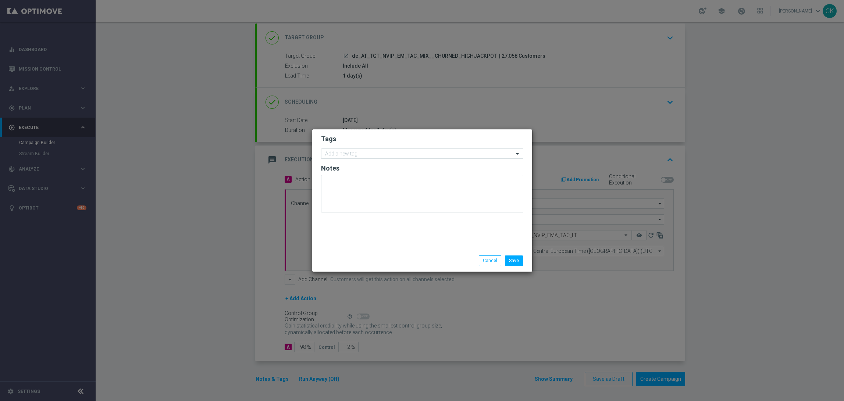
click at [355, 152] on input "text" at bounding box center [419, 154] width 189 height 6
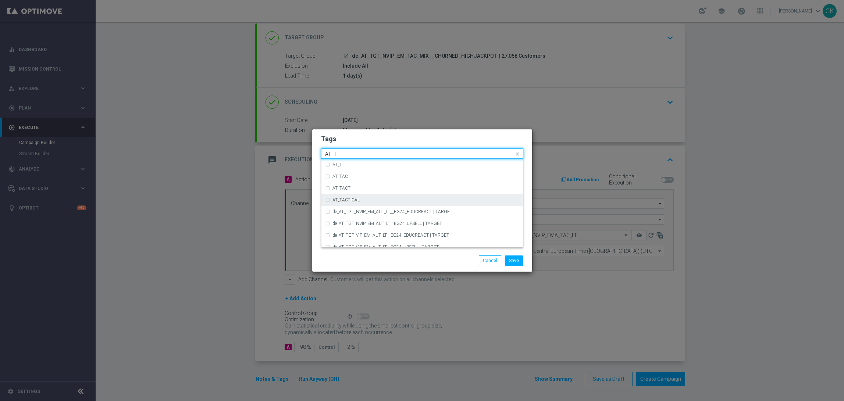
click at [356, 196] on div "AT_TACTICAL" at bounding box center [422, 200] width 194 height 12
type input "AT_T"
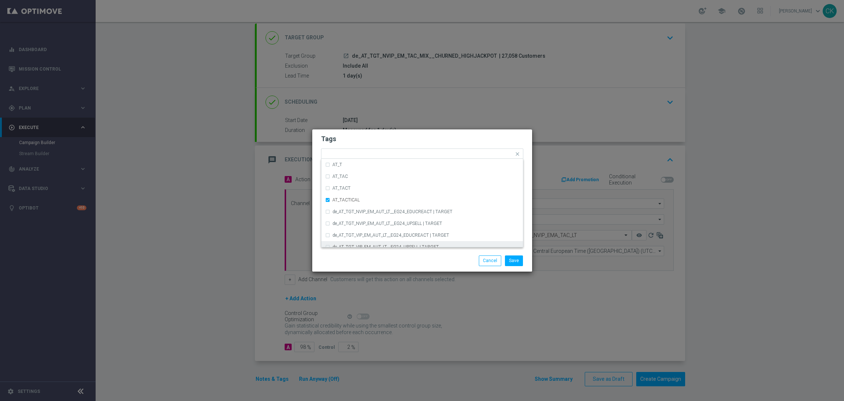
click at [367, 262] on div "Save Cancel" at bounding box center [422, 261] width 213 height 10
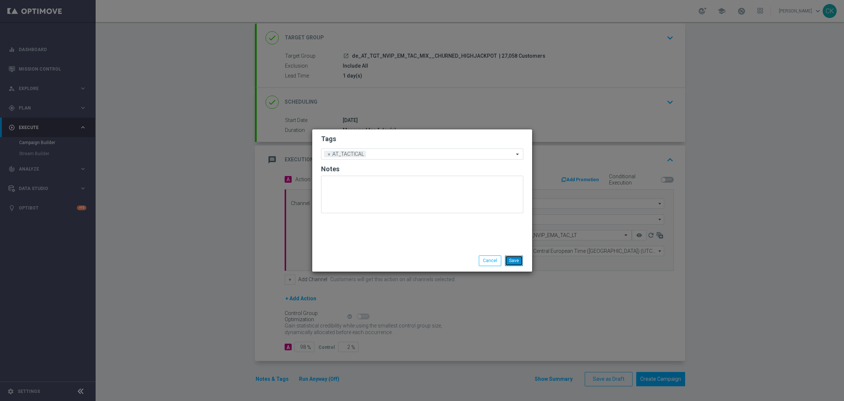
click at [517, 261] on button "Save" at bounding box center [514, 261] width 18 height 10
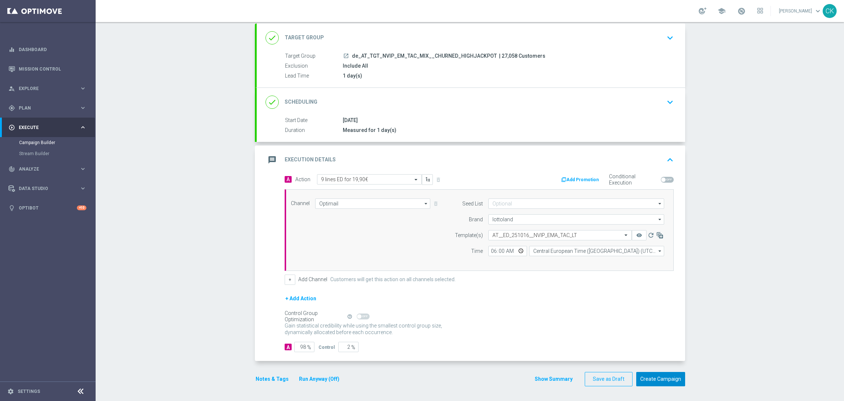
click at [655, 381] on button "Create Campaign" at bounding box center [661, 379] width 49 height 14
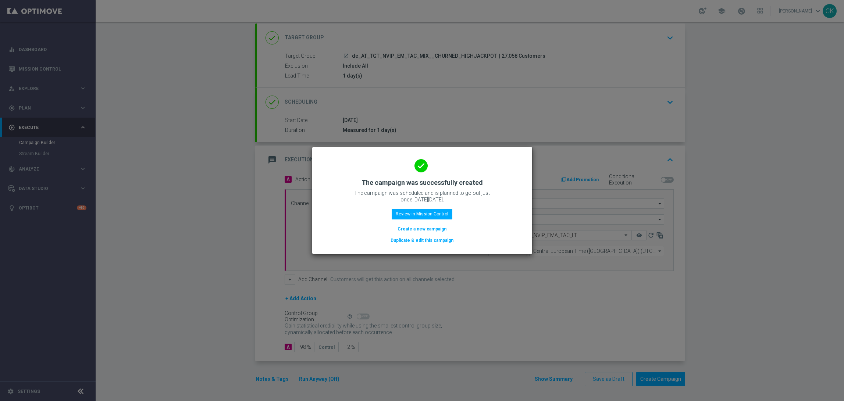
click at [430, 230] on button "Create a new campaign" at bounding box center [422, 229] width 50 height 8
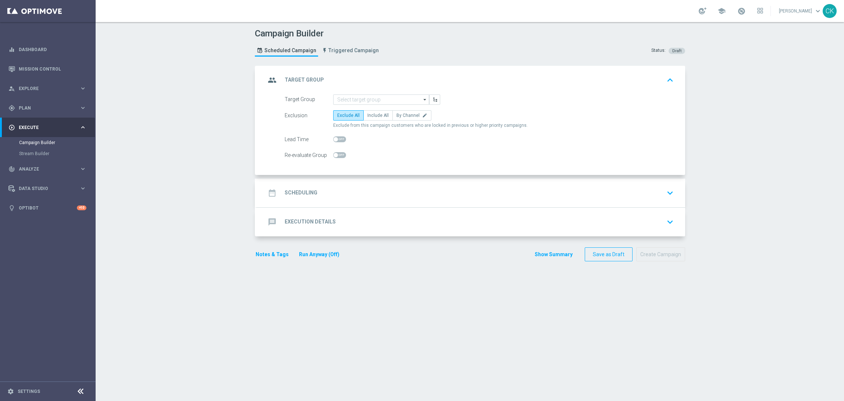
scroll to position [0, 0]
